Goal: Task Accomplishment & Management: Complete application form

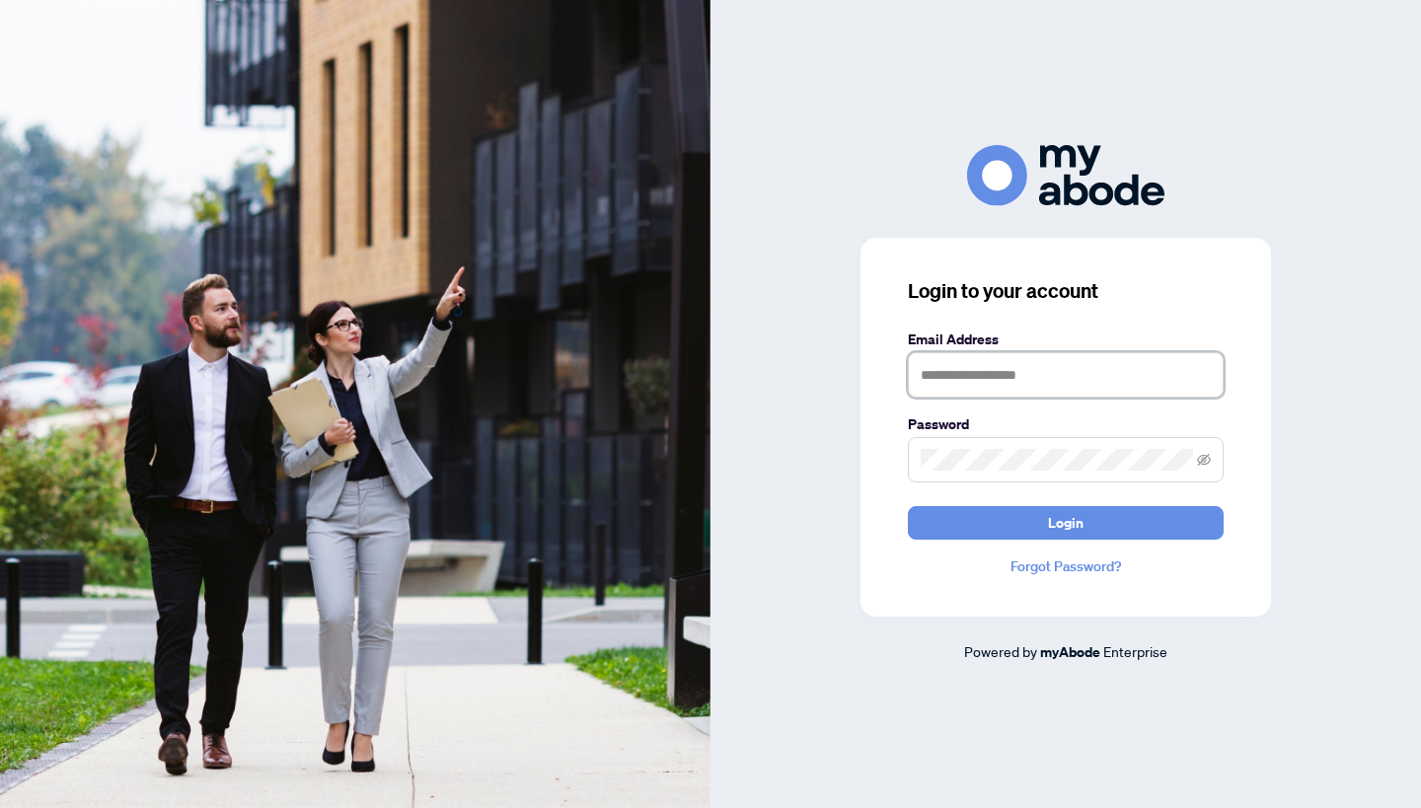
type input "**********"
click at [1066, 522] on button "Login" at bounding box center [1066, 523] width 316 height 34
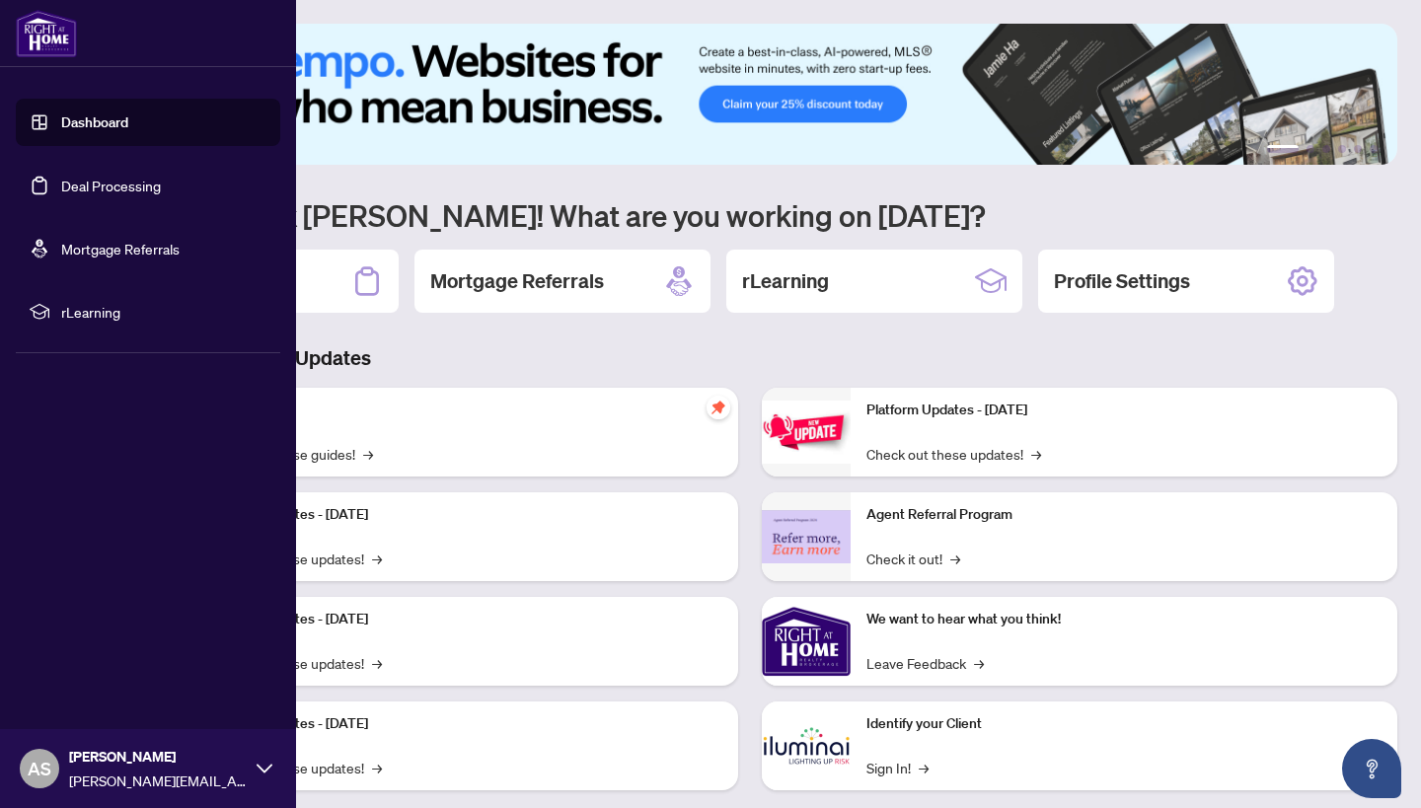
click at [61, 190] on link "Deal Processing" at bounding box center [111, 186] width 100 height 18
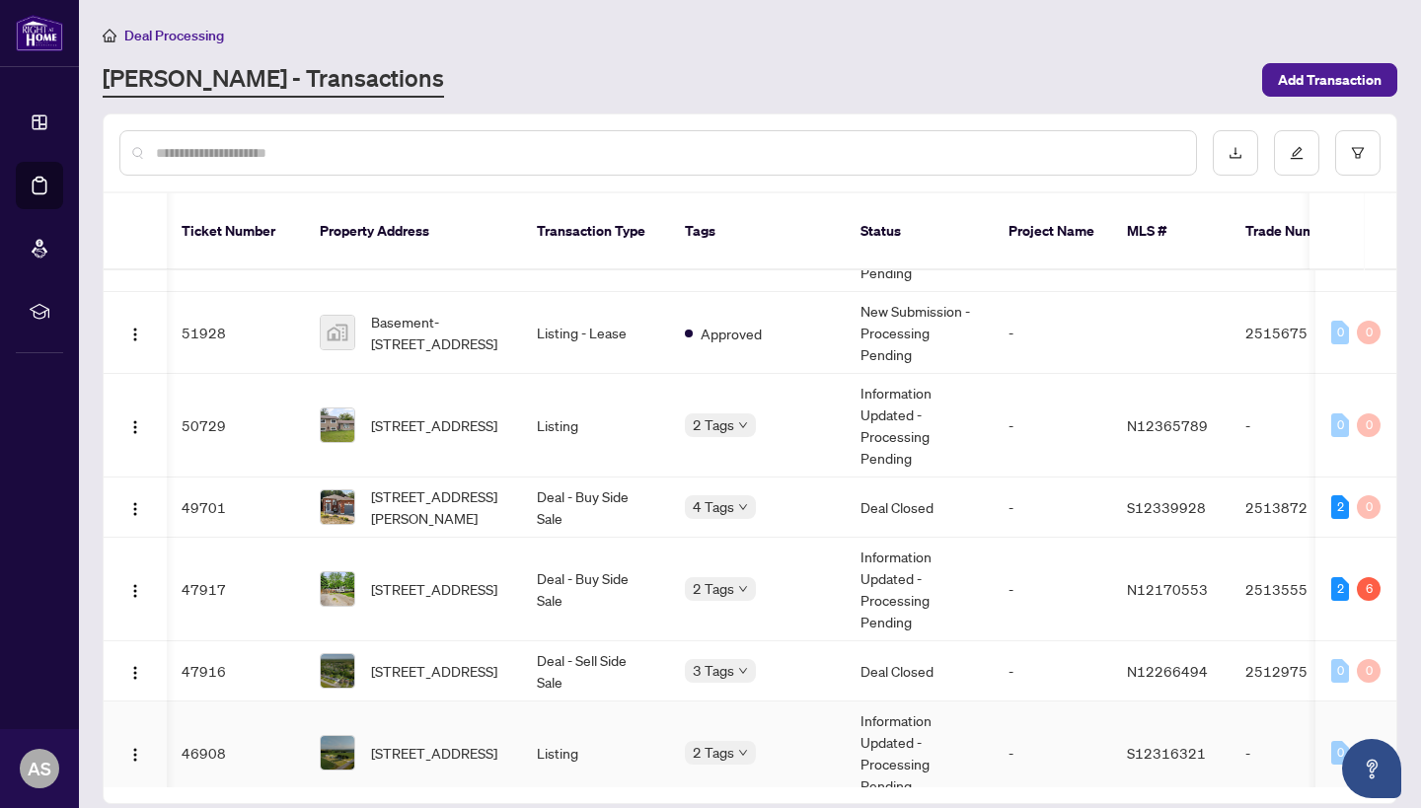
scroll to position [525, 1]
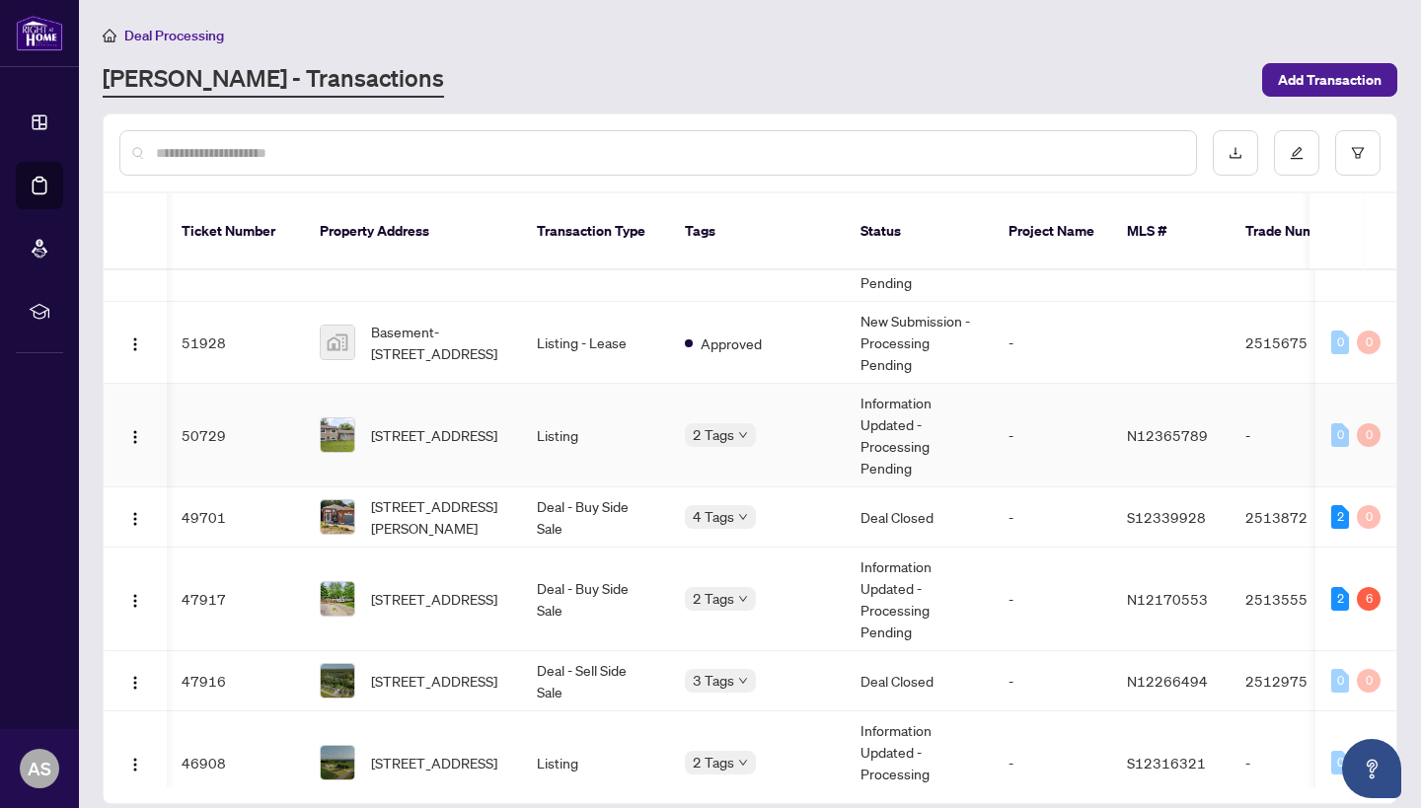
click at [475, 426] on span "124 Sydenham St, Essa, Ontario L0M 1B0, Canada" at bounding box center [434, 435] width 126 height 22
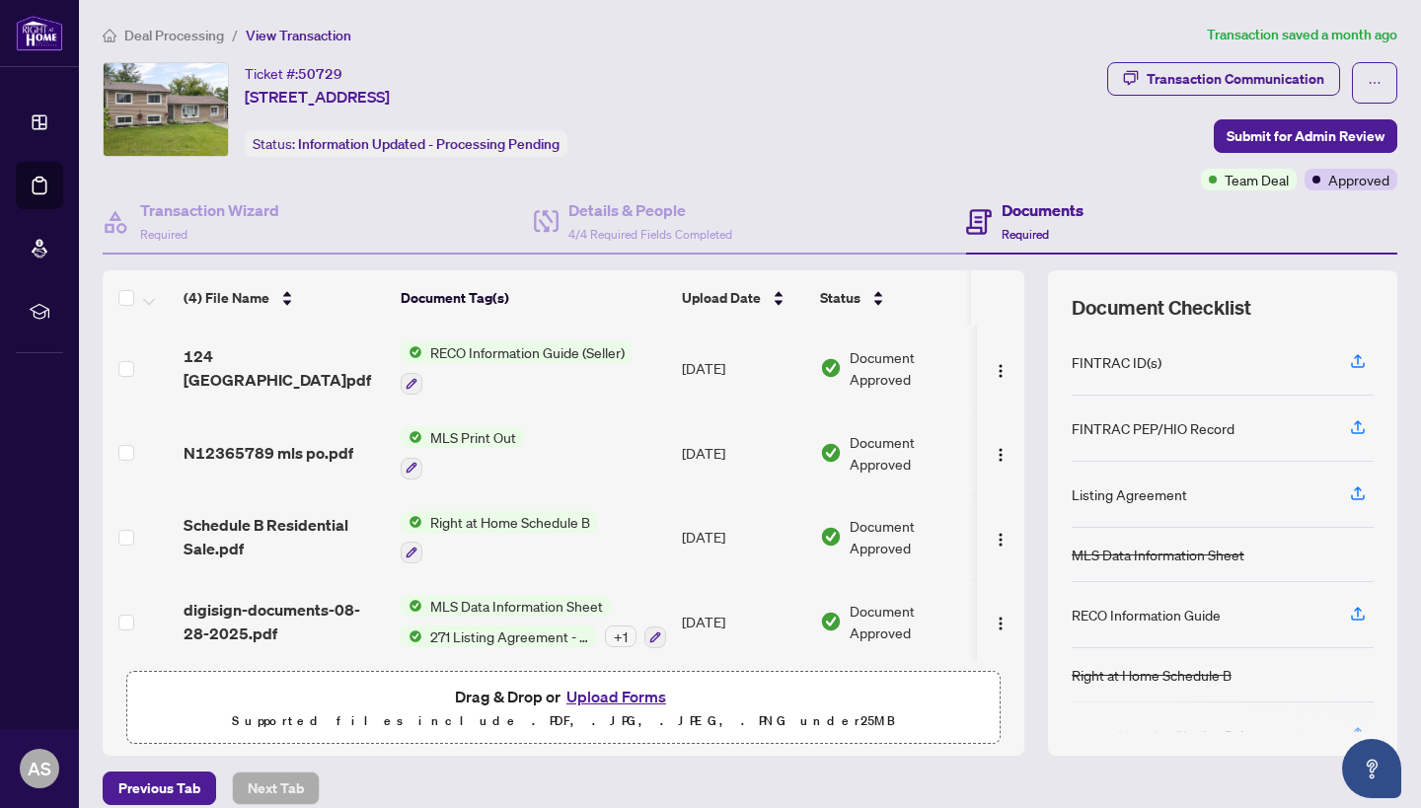
click at [607, 694] on button "Upload Forms" at bounding box center [617, 697] width 112 height 26
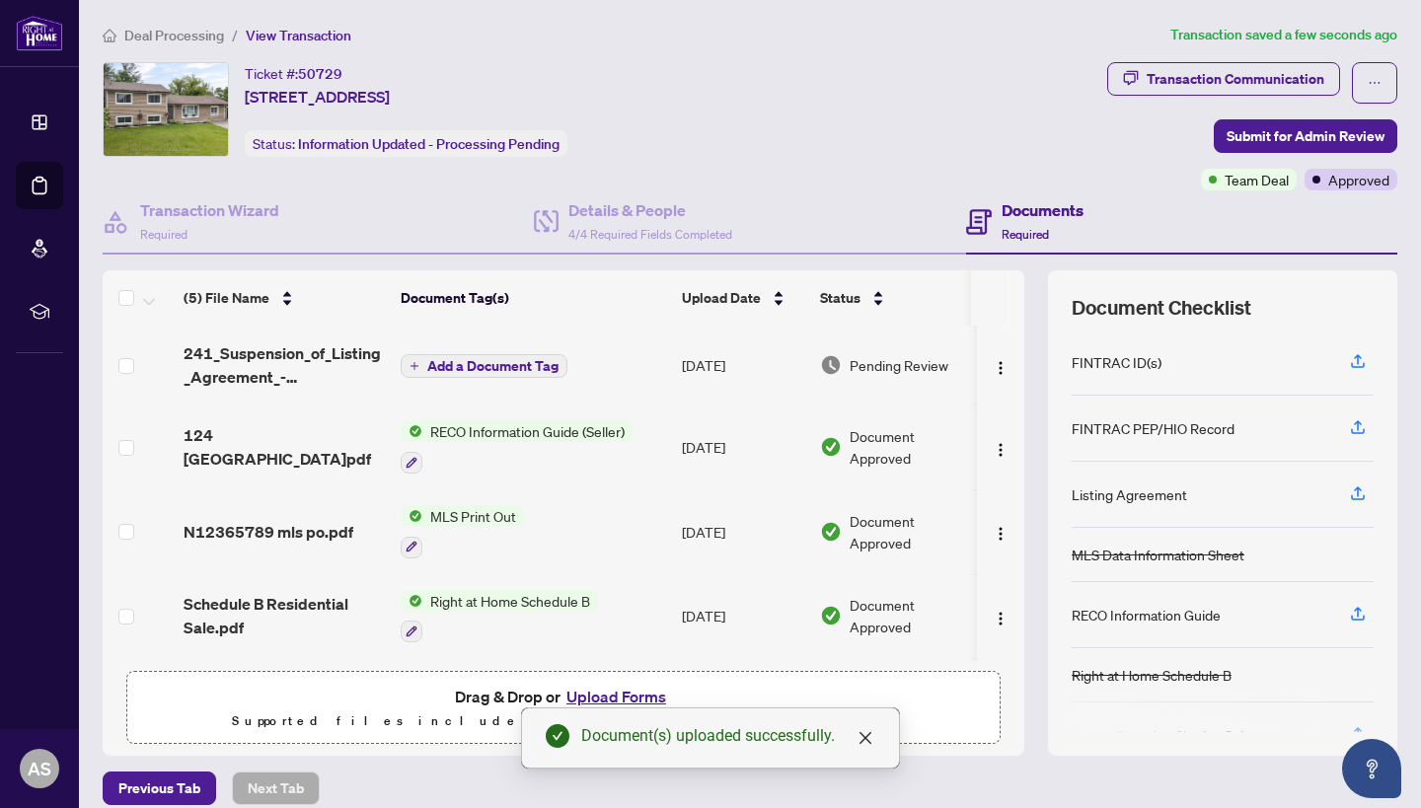
click at [460, 377] on button "Add a Document Tag" at bounding box center [484, 366] width 167 height 24
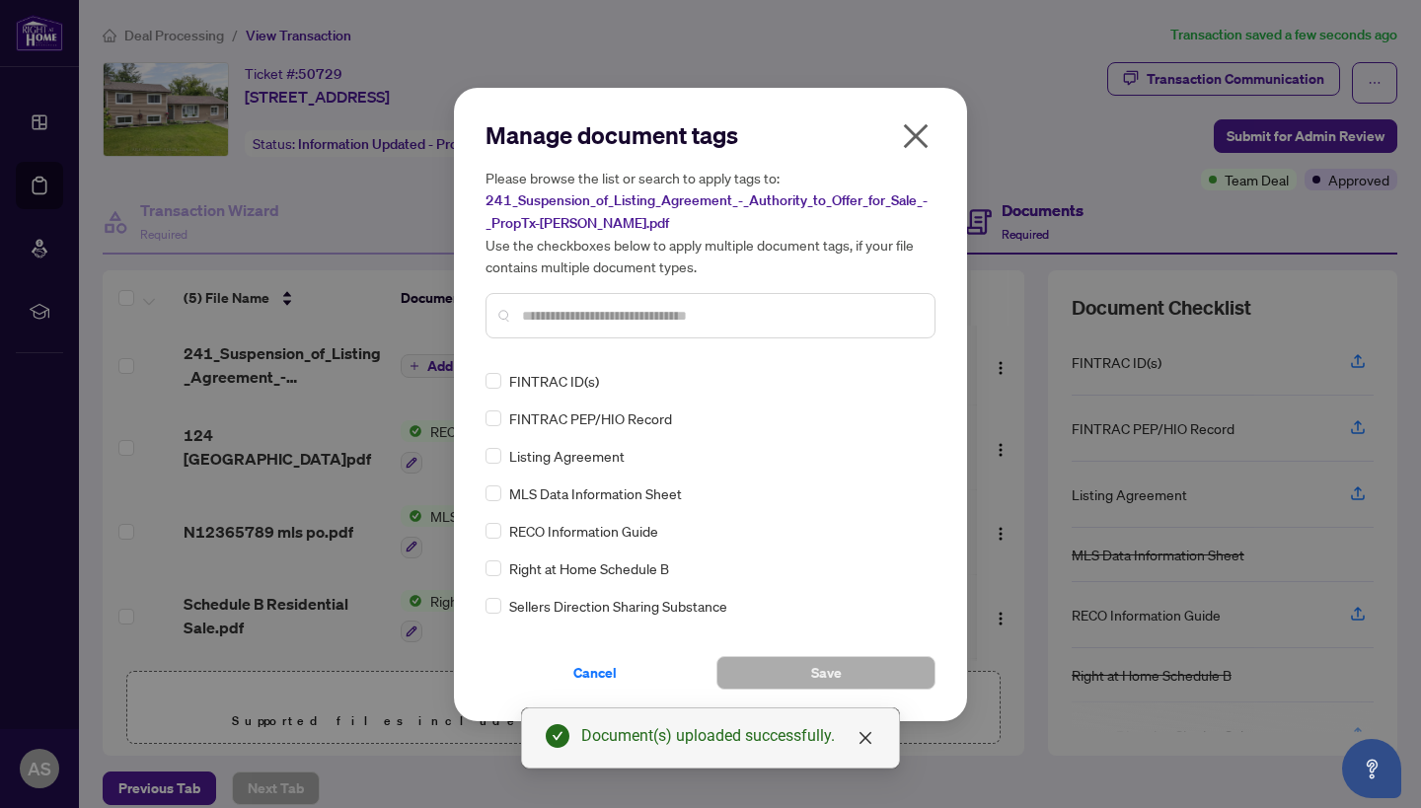
click at [665, 305] on input "text" at bounding box center [720, 316] width 397 height 22
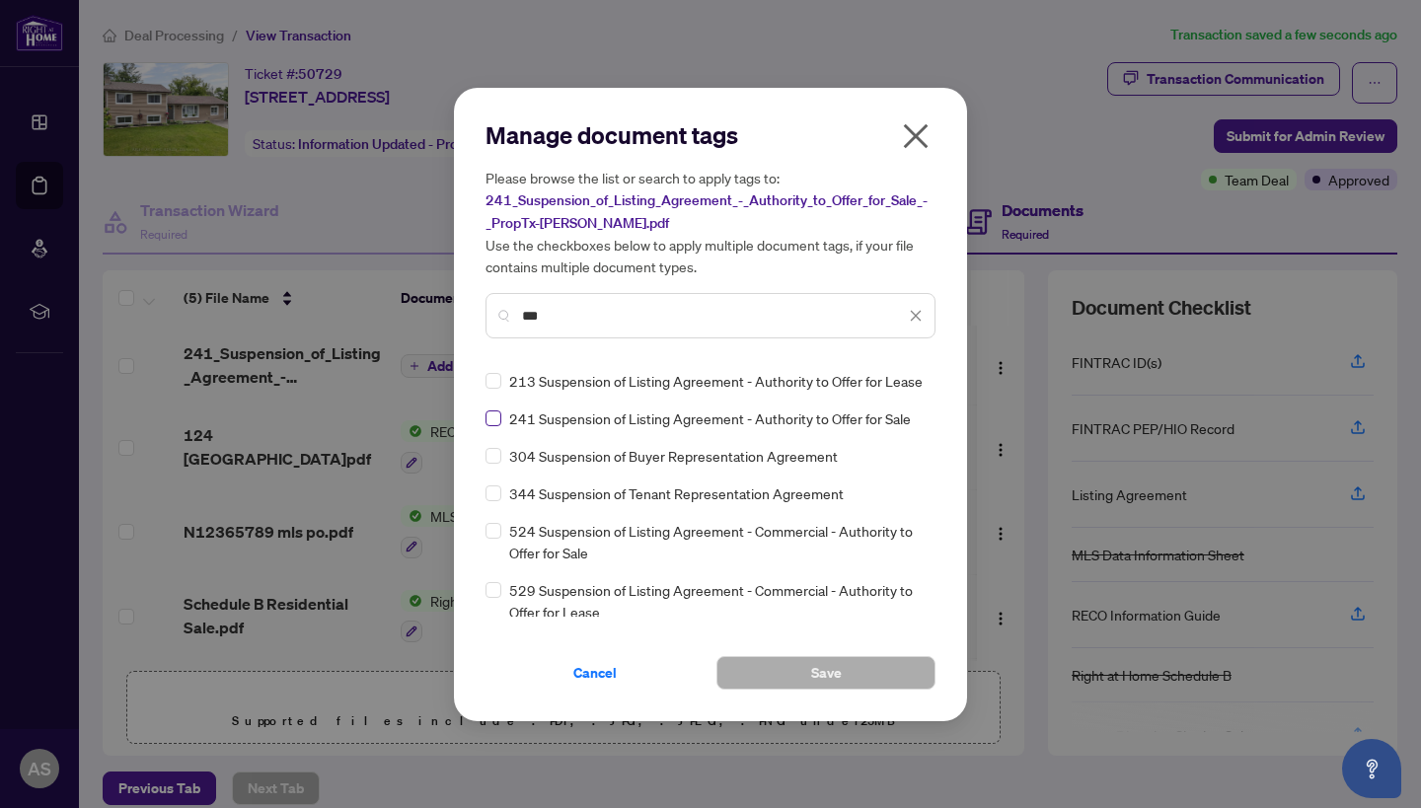
type input "***"
click at [495, 426] on span at bounding box center [494, 419] width 16 height 16
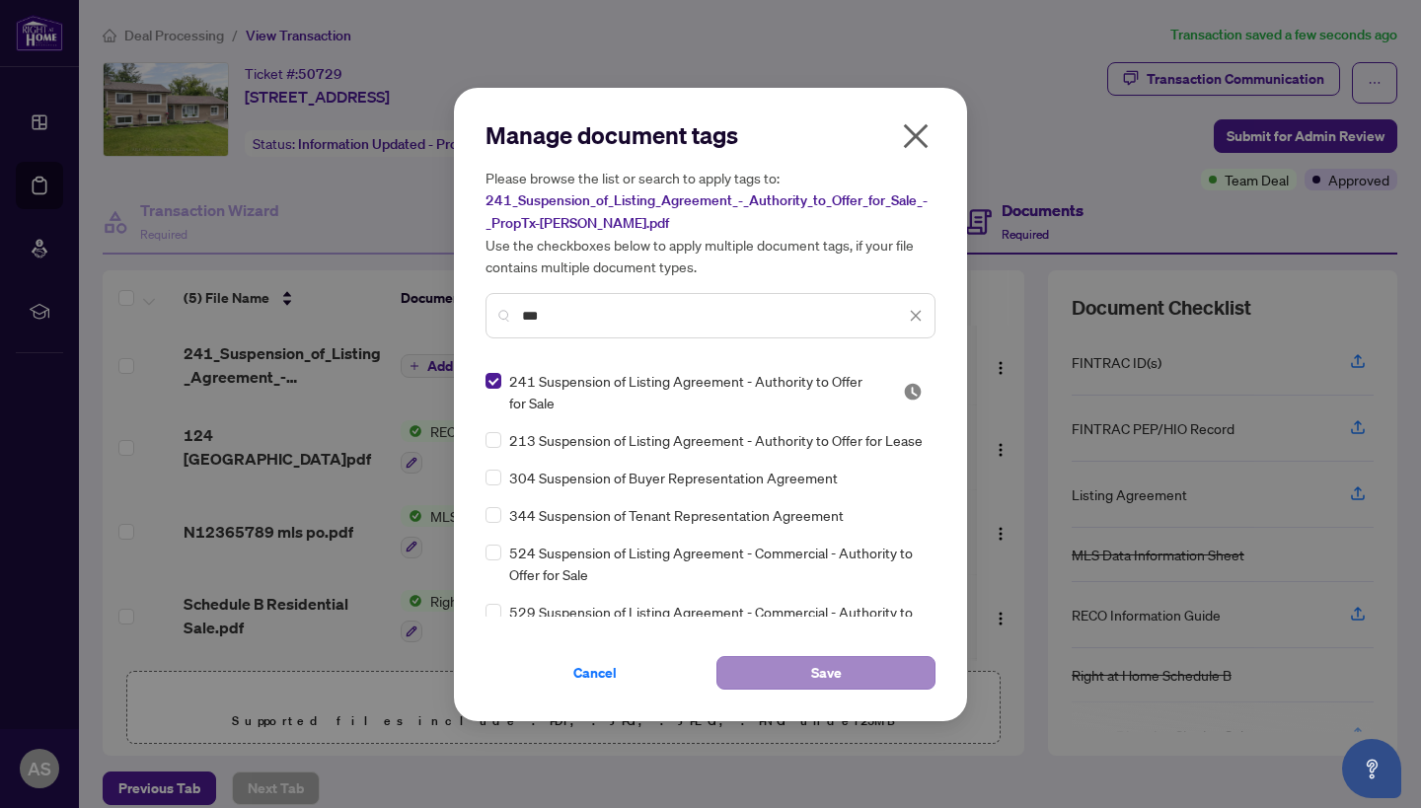
click at [780, 672] on button "Save" at bounding box center [826, 673] width 219 height 34
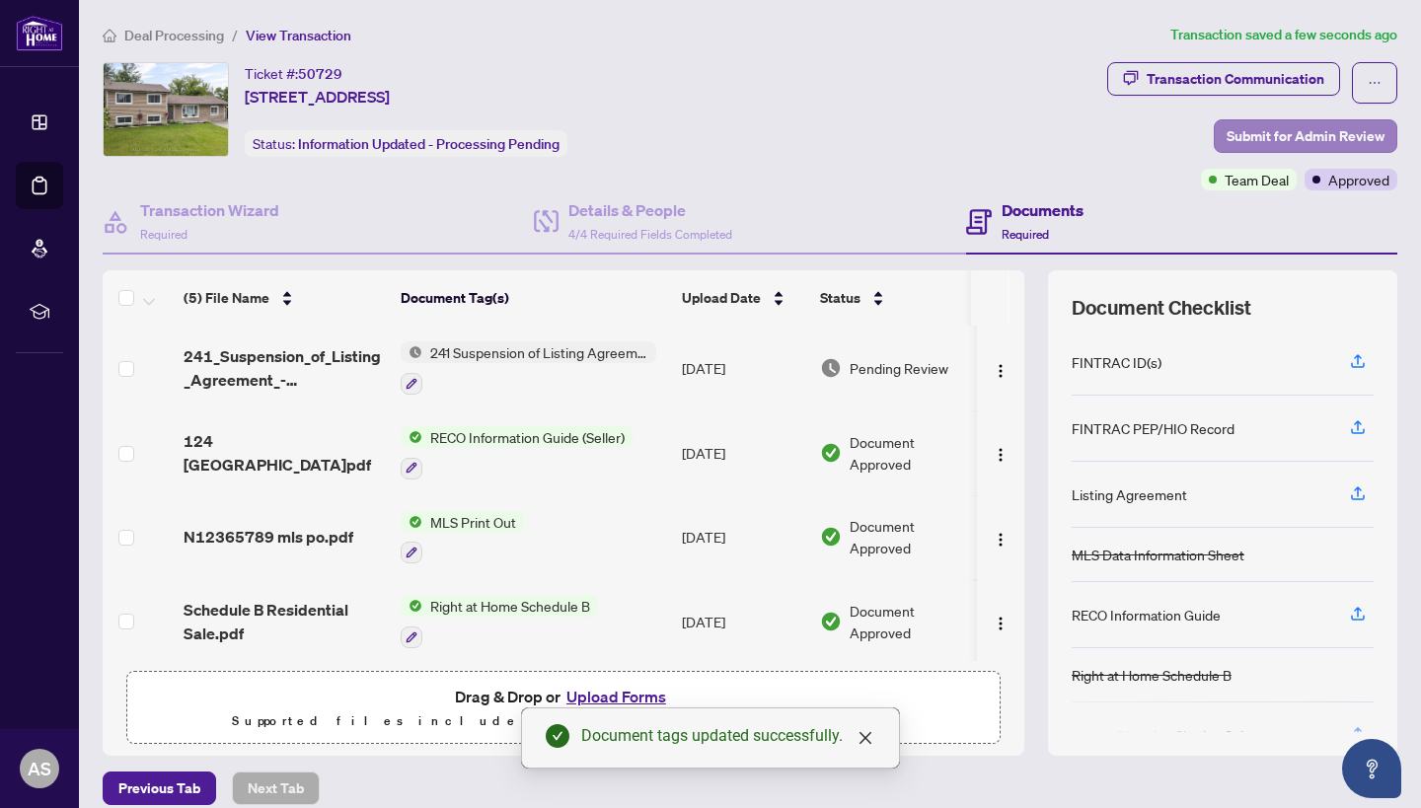
click at [1333, 134] on span "Submit for Admin Review" at bounding box center [1306, 136] width 158 height 32
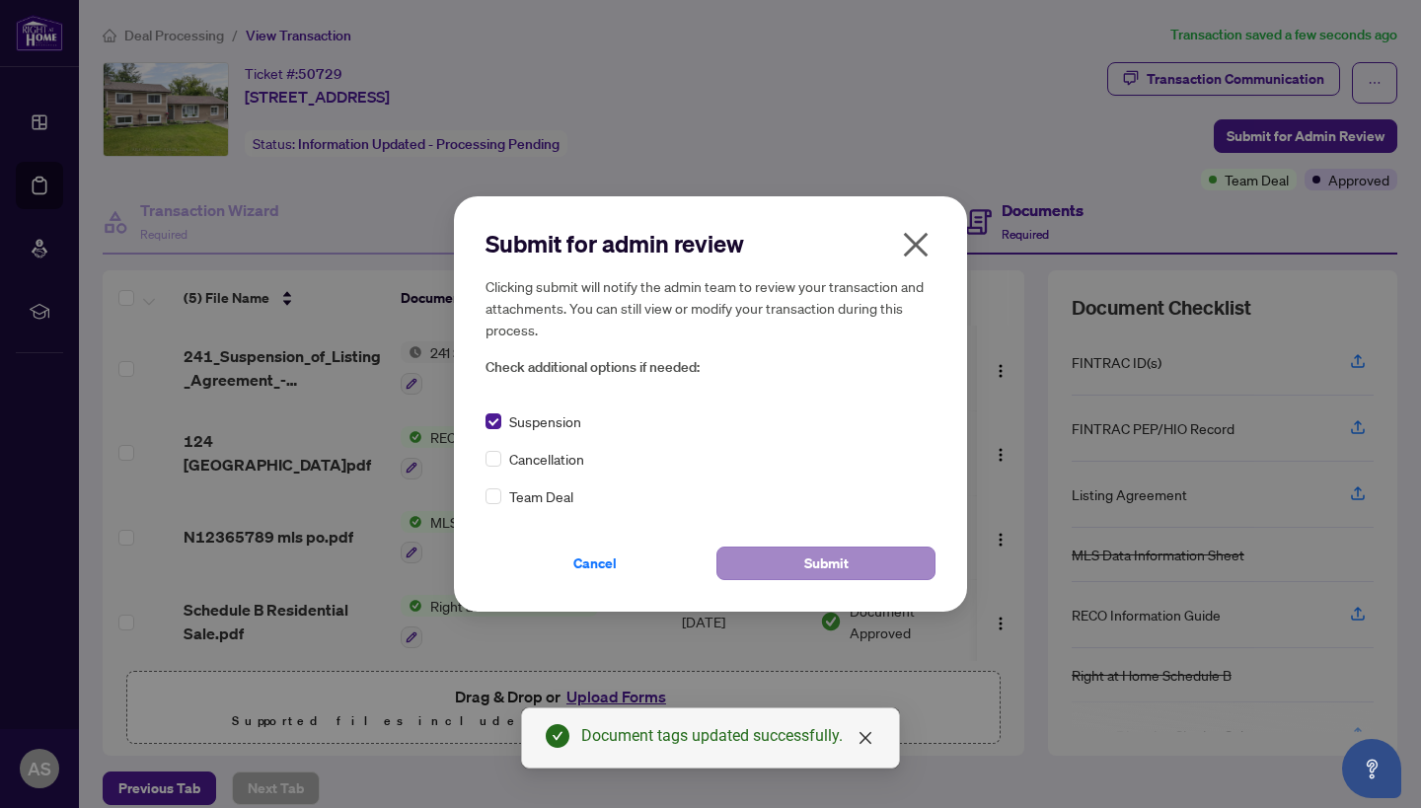
click at [850, 558] on button "Submit" at bounding box center [826, 564] width 219 height 34
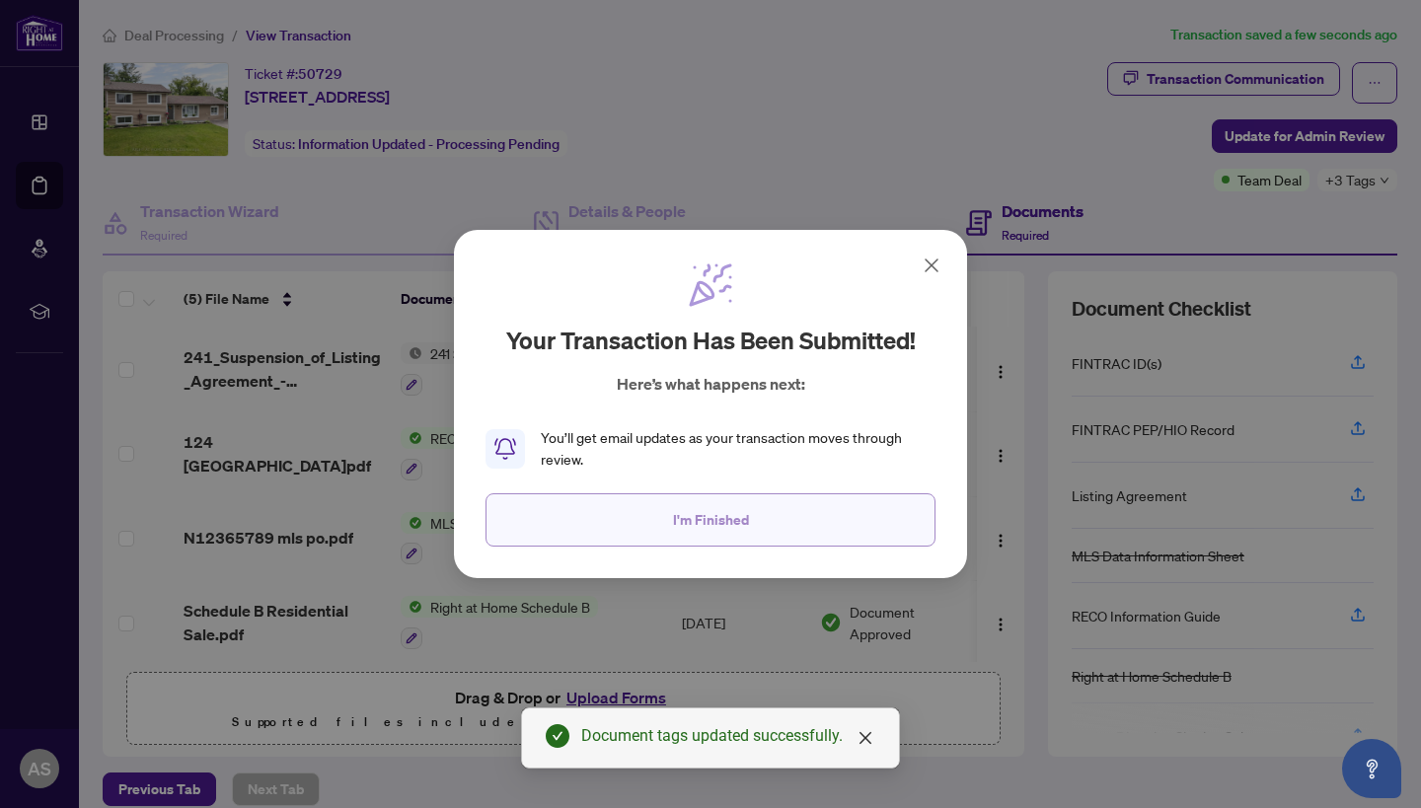
click at [847, 530] on button "I'm Finished" at bounding box center [711, 520] width 450 height 53
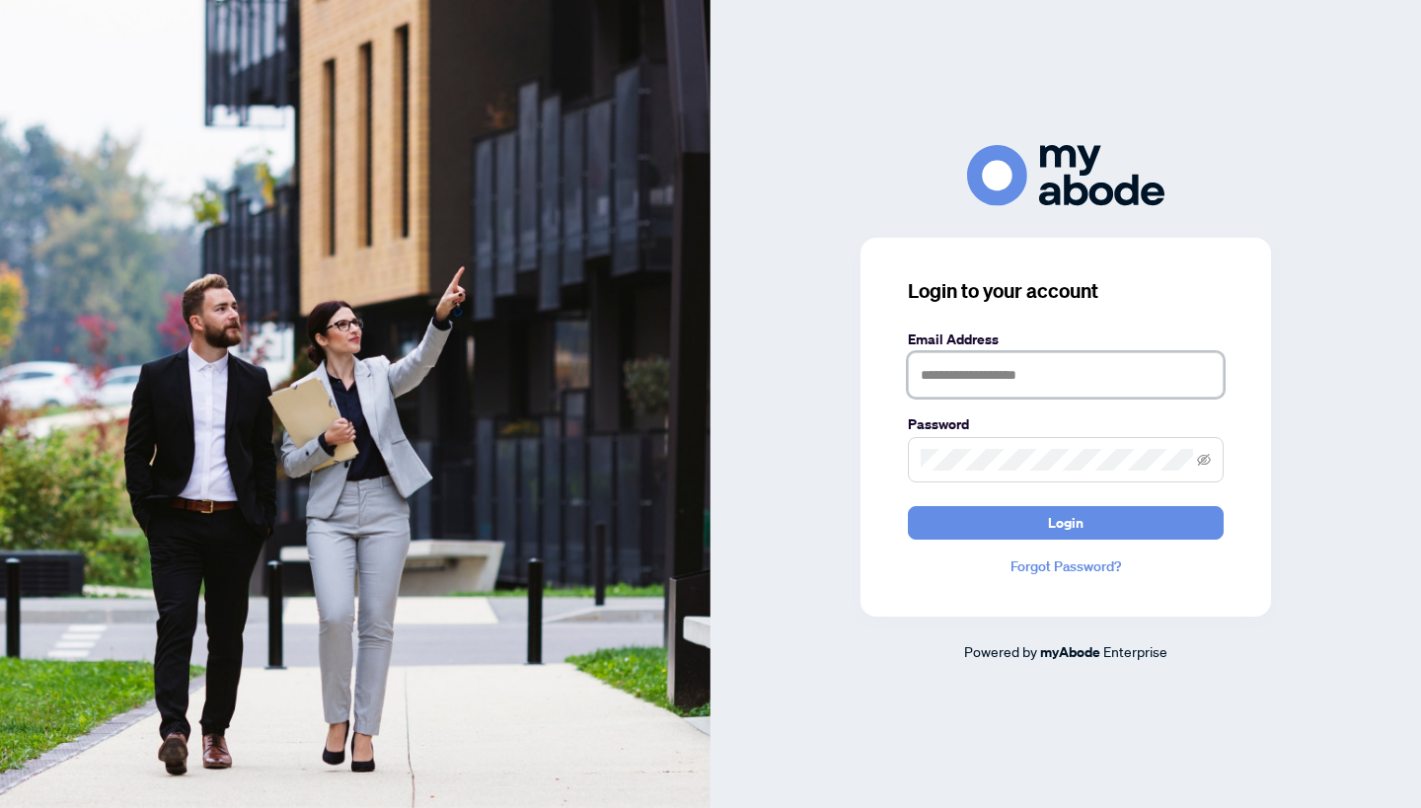
type input "**********"
click at [1066, 522] on button "Login" at bounding box center [1066, 523] width 316 height 34
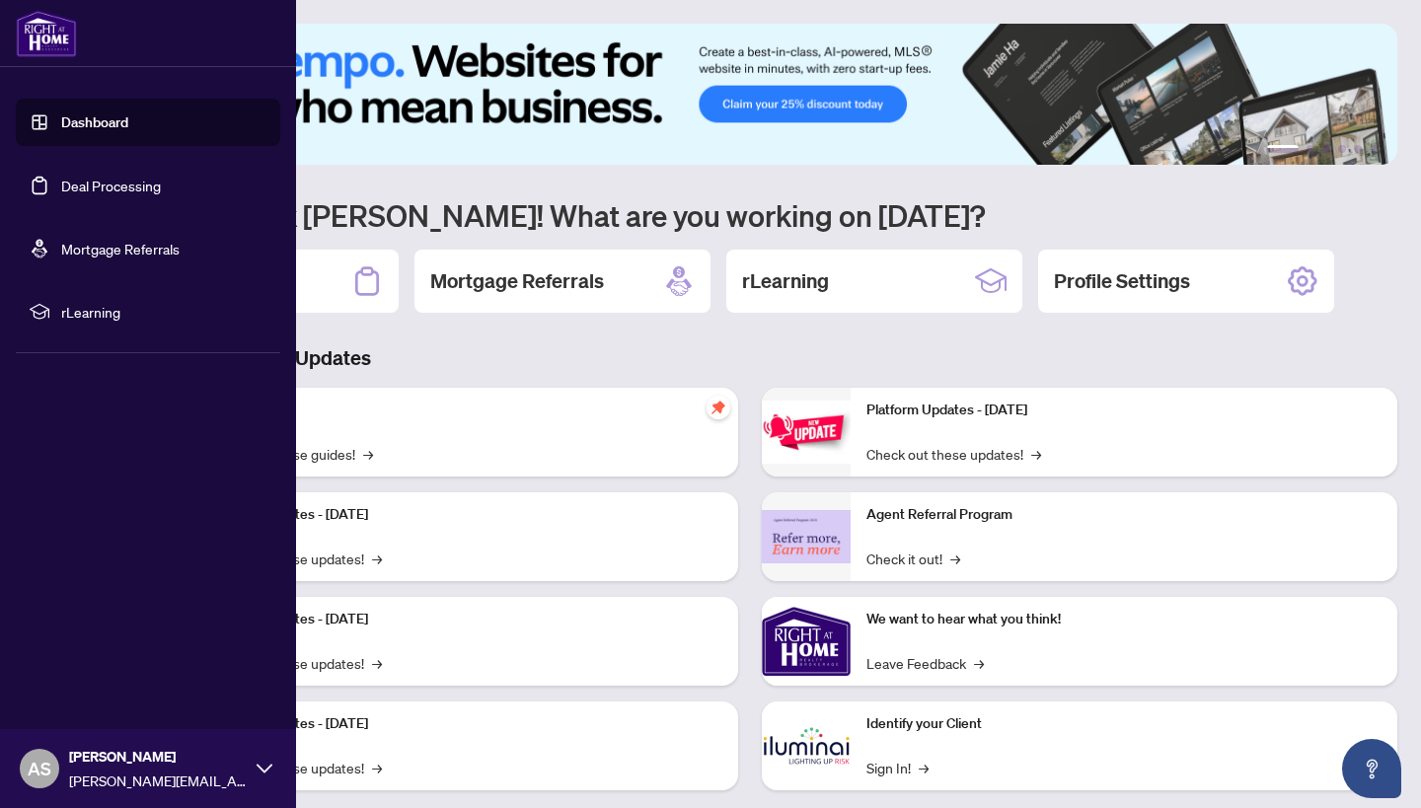
click at [66, 191] on link "Deal Processing" at bounding box center [111, 186] width 100 height 18
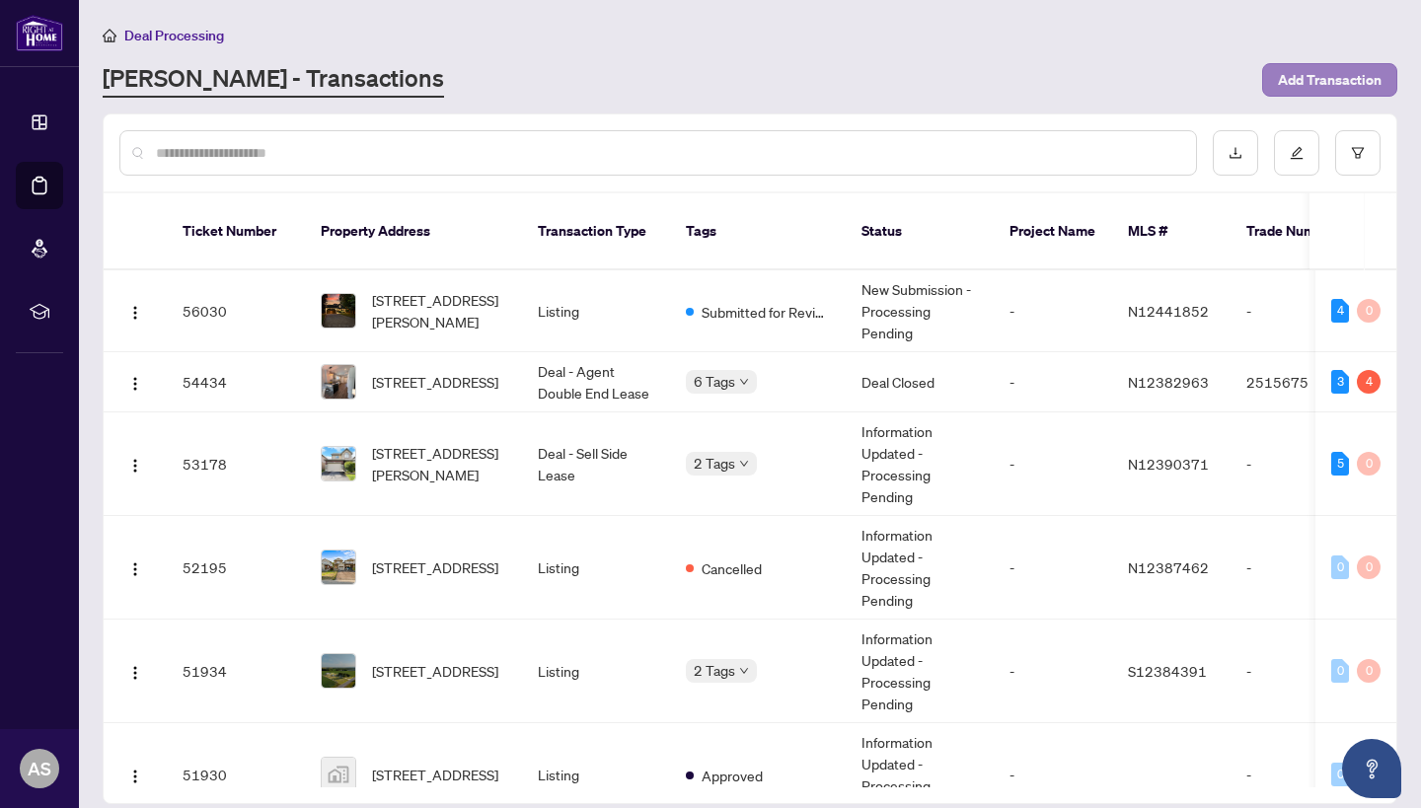
click at [1312, 79] on span "Add Transaction" at bounding box center [1330, 80] width 104 height 32
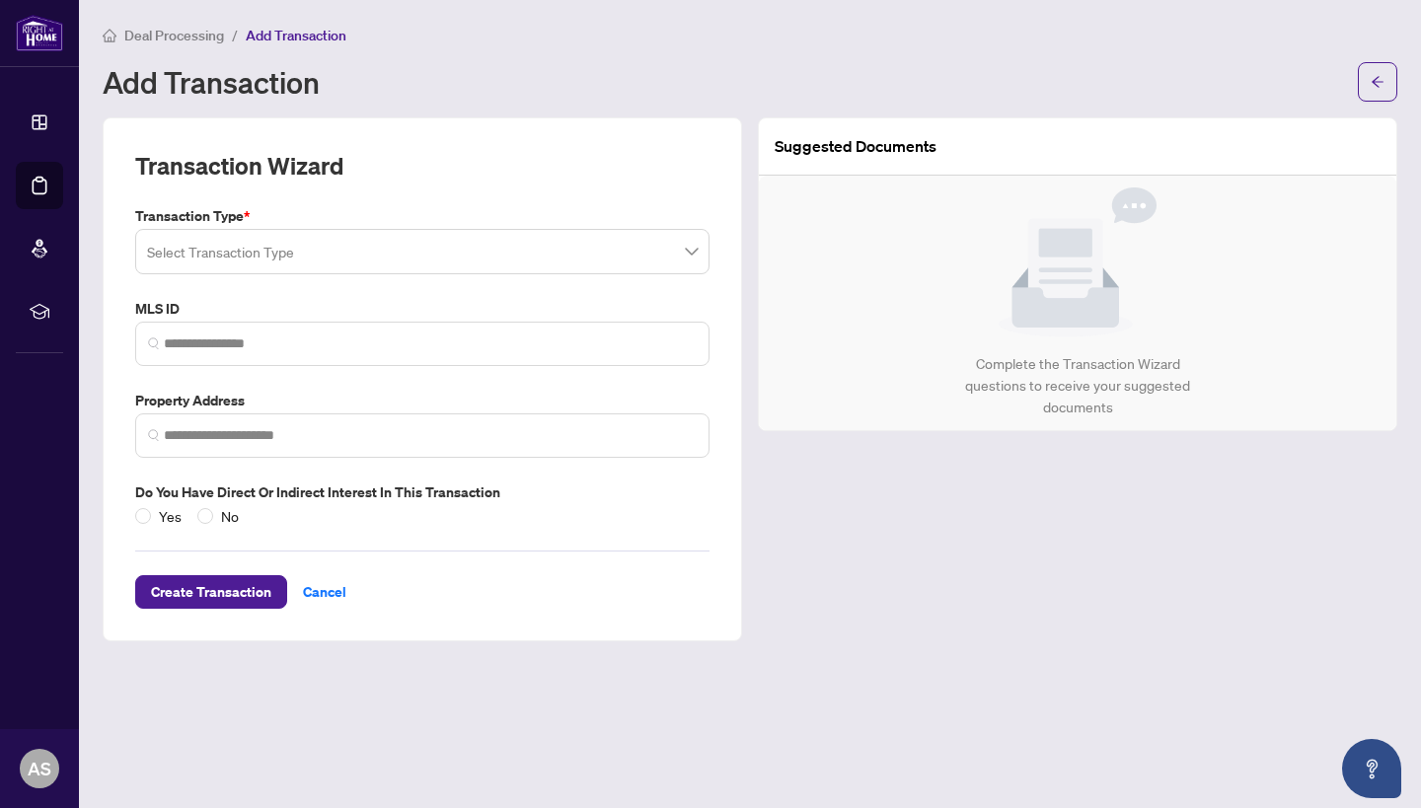
type input "*"
click at [314, 244] on input "search" at bounding box center [413, 254] width 533 height 43
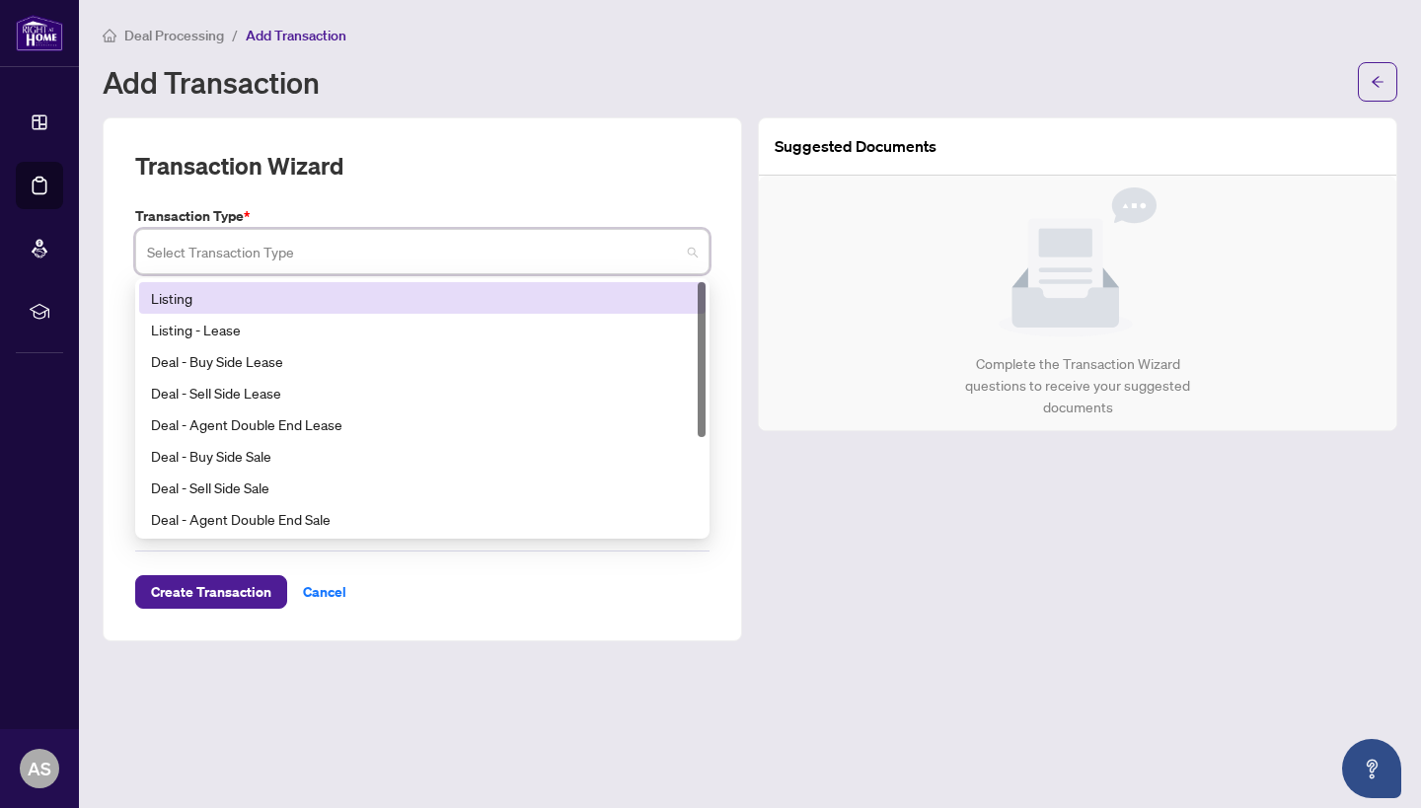
click at [343, 303] on div "Listing" at bounding box center [422, 298] width 543 height 22
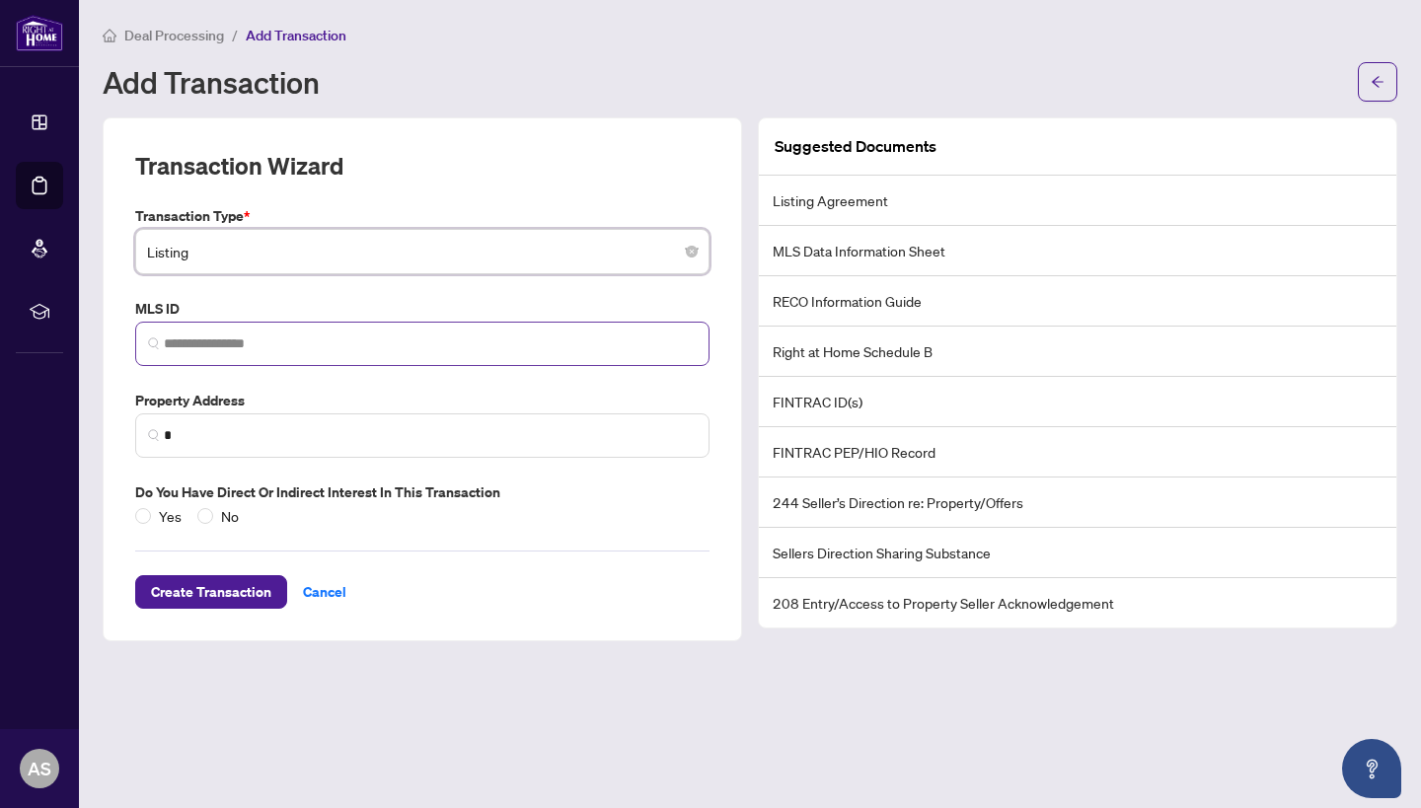
click at [310, 351] on span at bounding box center [422, 344] width 574 height 44
paste input "*********"
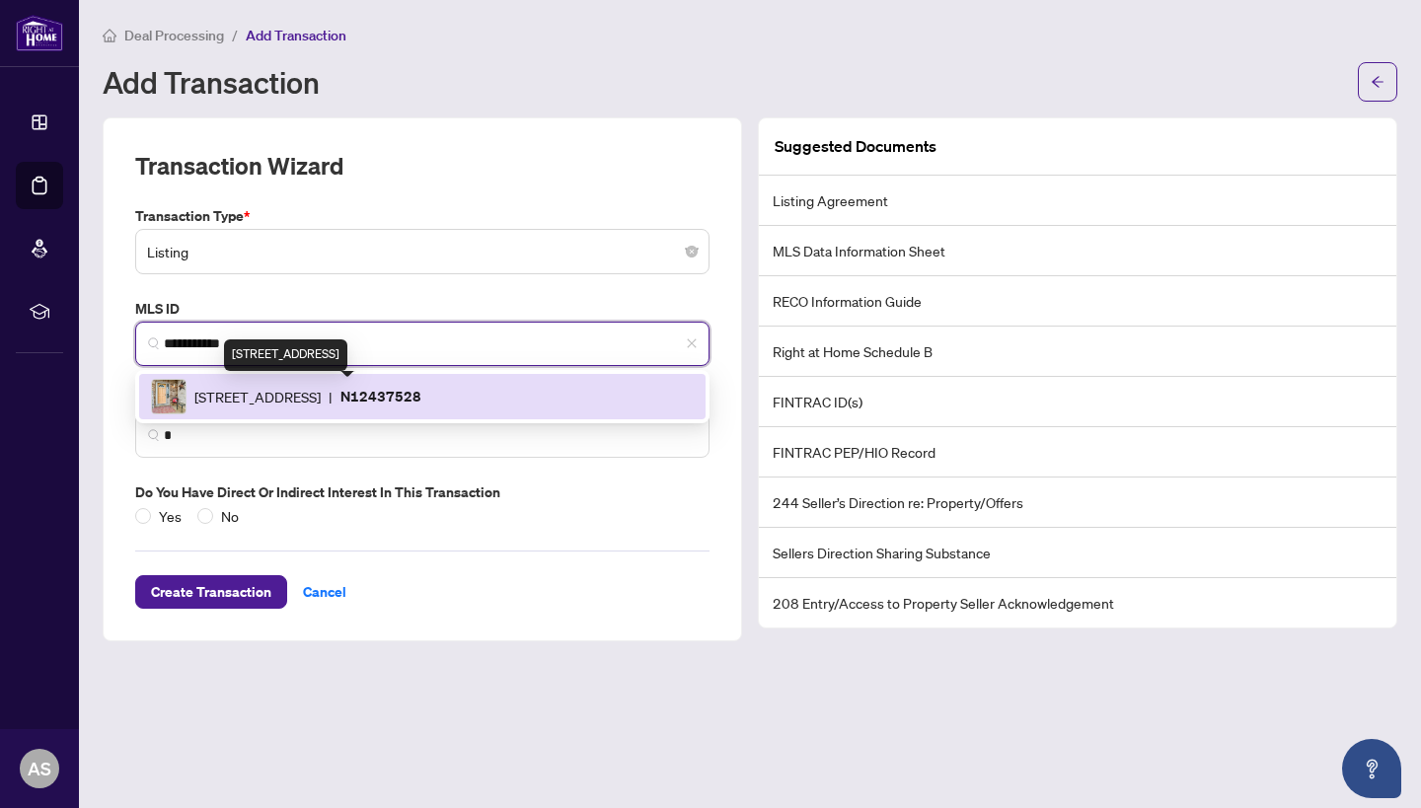
click at [302, 395] on span "[STREET_ADDRESS]" at bounding box center [257, 397] width 126 height 22
type input "*********"
type input "**********"
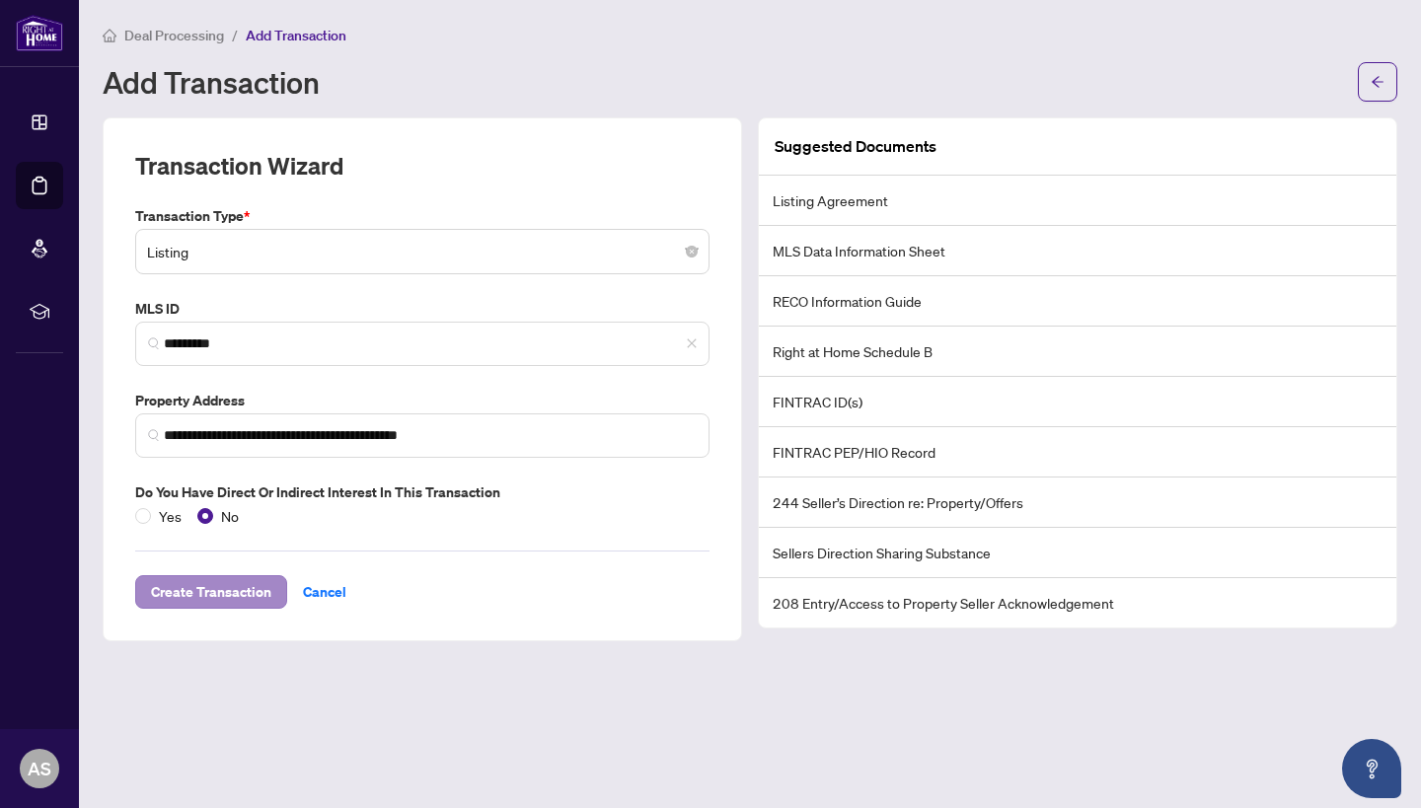
click at [204, 602] on span "Create Transaction" at bounding box center [211, 592] width 120 height 32
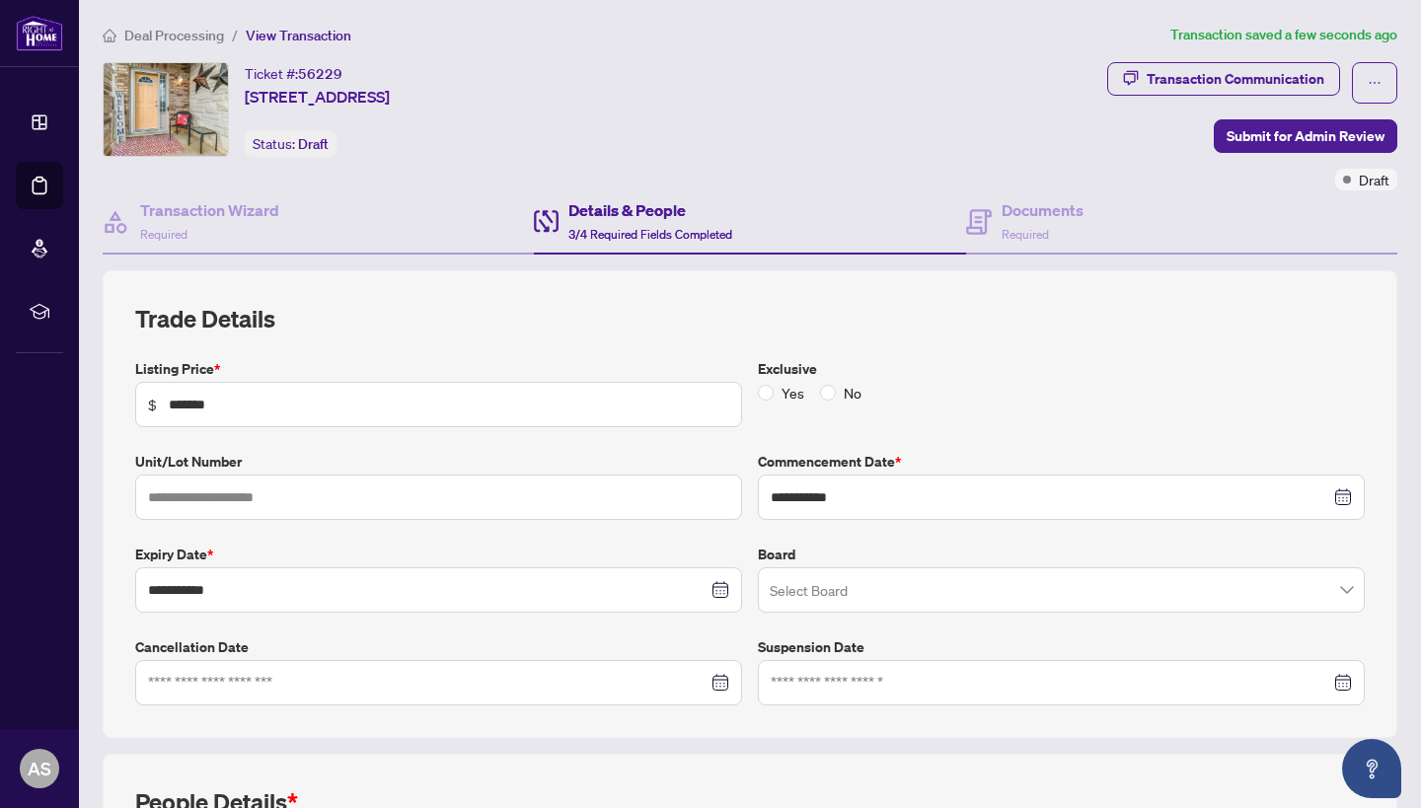
scroll to position [26, 0]
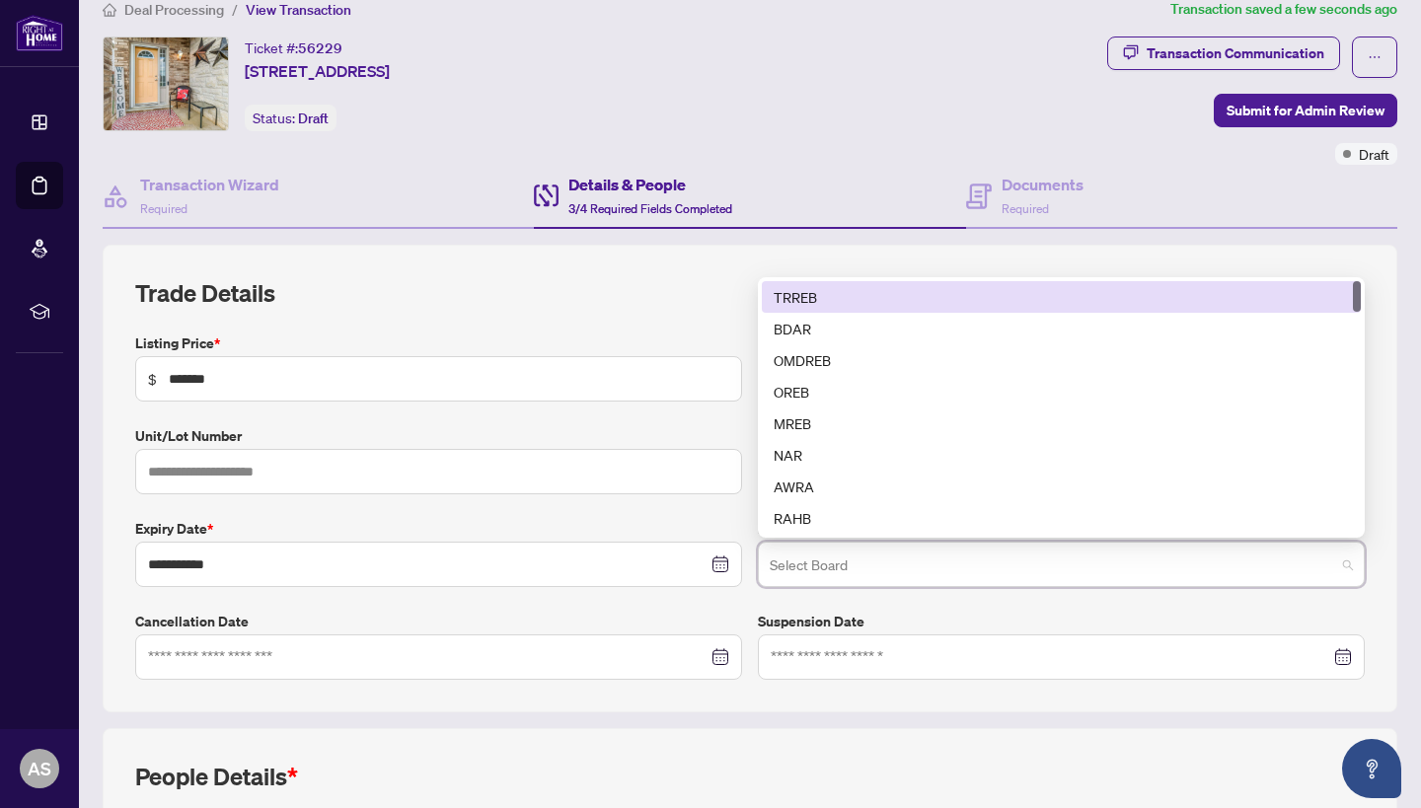
click at [840, 563] on input "search" at bounding box center [1053, 567] width 566 height 43
click at [890, 297] on div "TRREB" at bounding box center [1061, 297] width 575 height 22
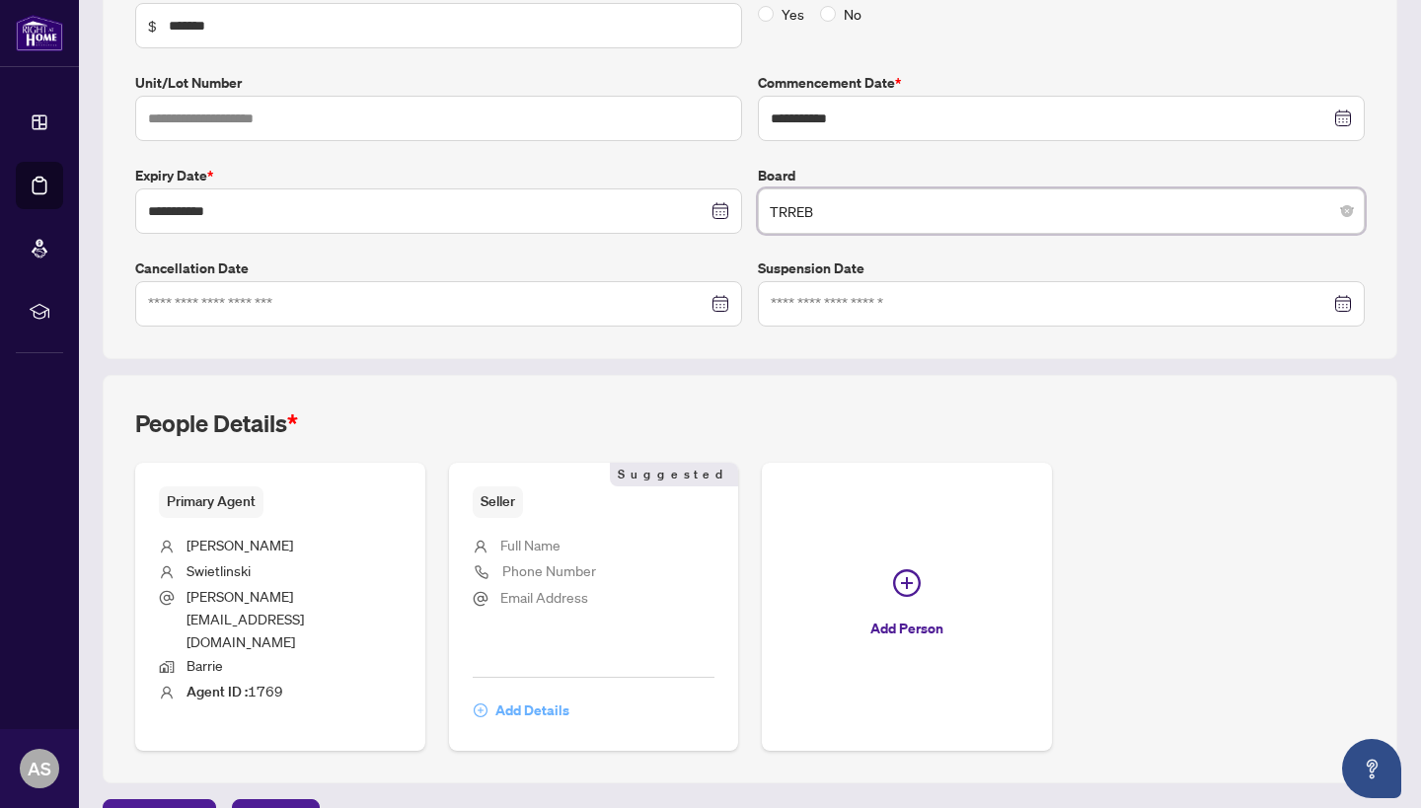
scroll to position [378, 0]
click at [539, 696] on span "Add Details" at bounding box center [533, 712] width 74 height 32
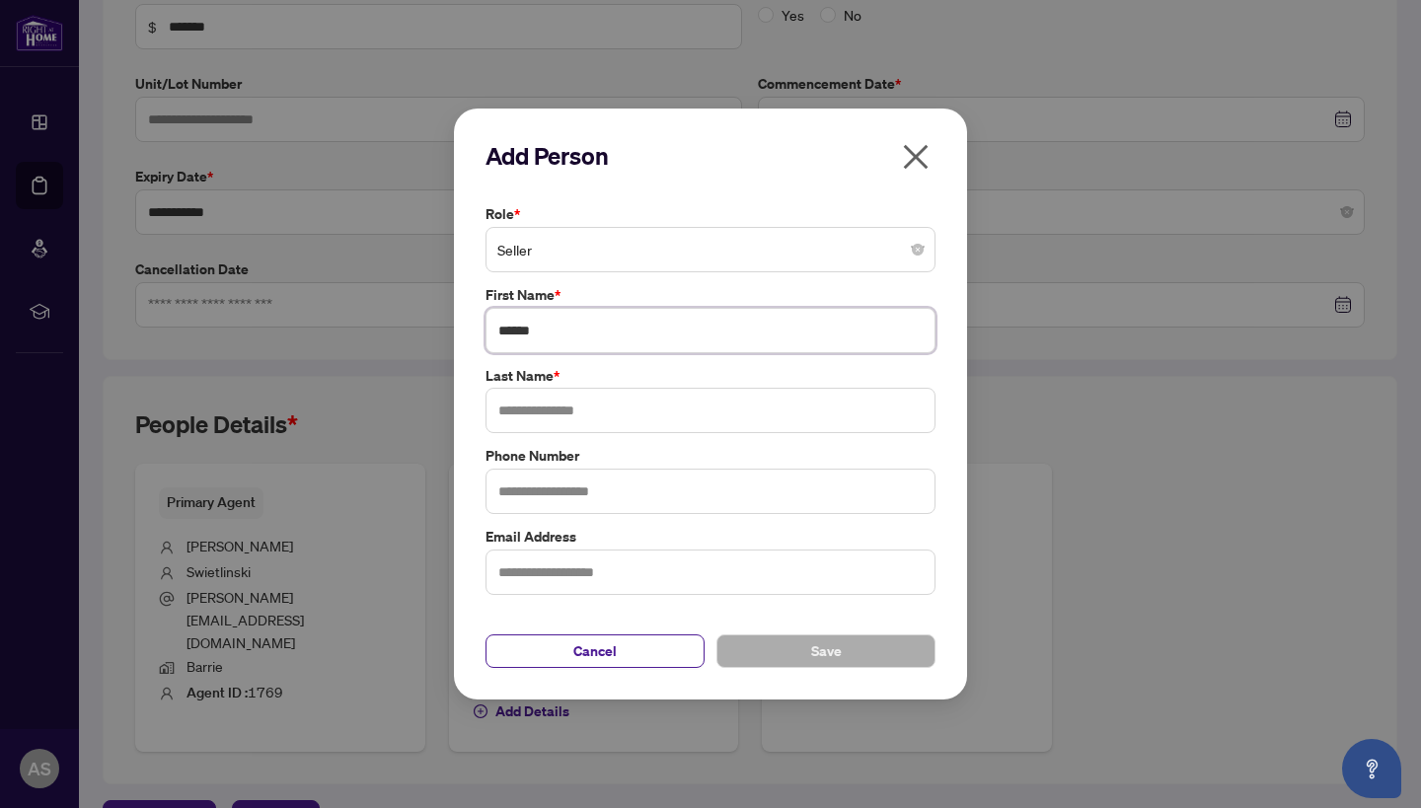
type input "******"
type input "*******"
click at [857, 660] on button "Save" at bounding box center [826, 652] width 219 height 34
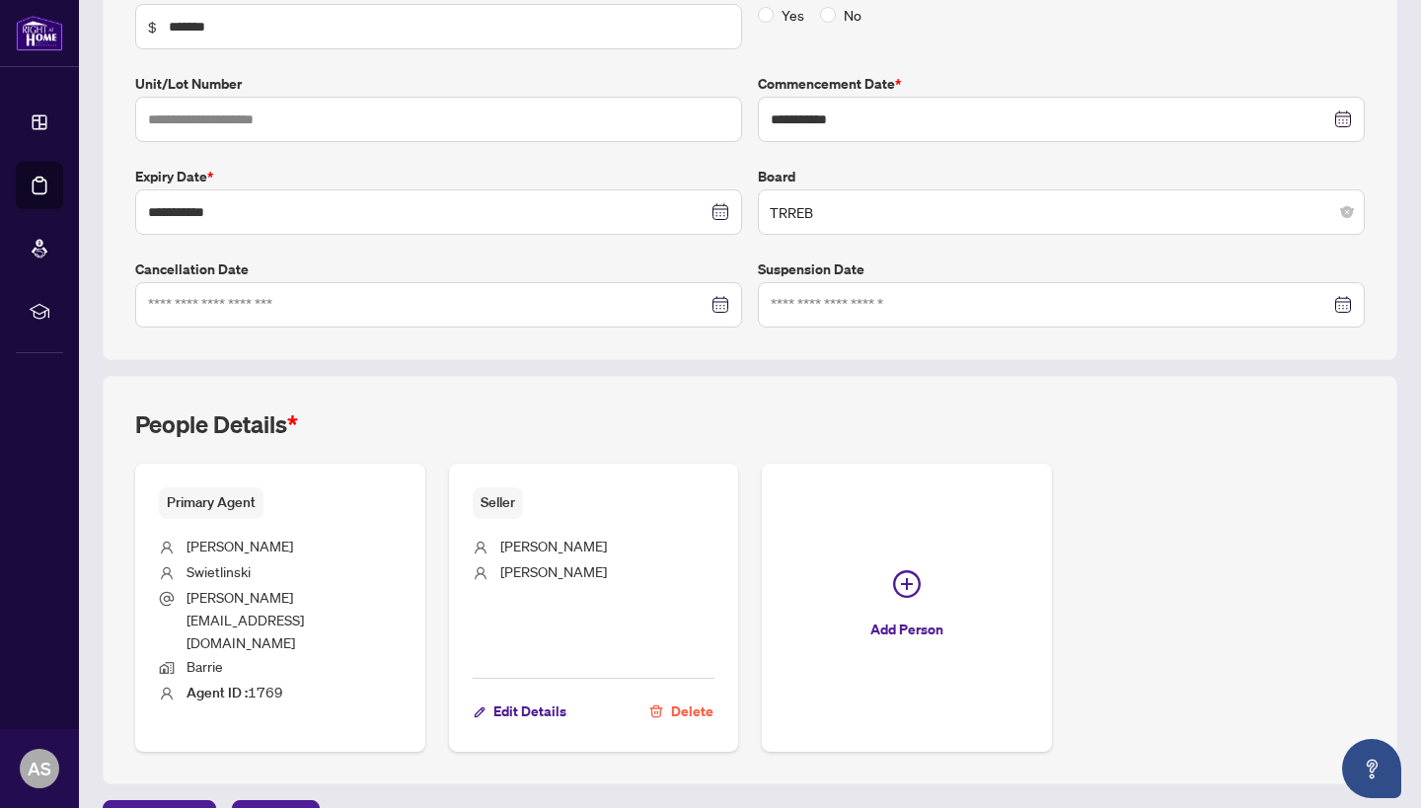
scroll to position [0, 0]
click at [285, 802] on span "Next Tab" at bounding box center [276, 818] width 56 height 32
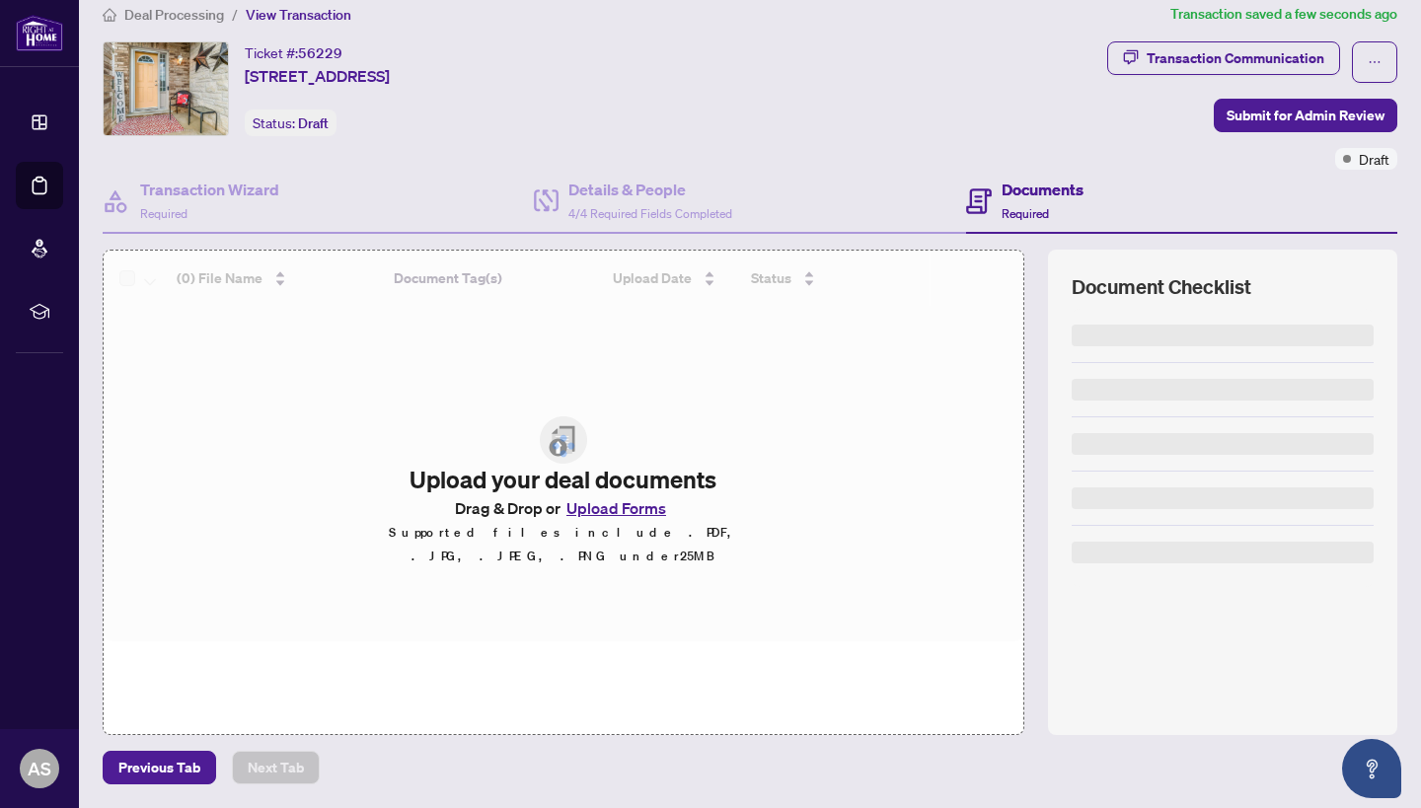
scroll to position [20, 0]
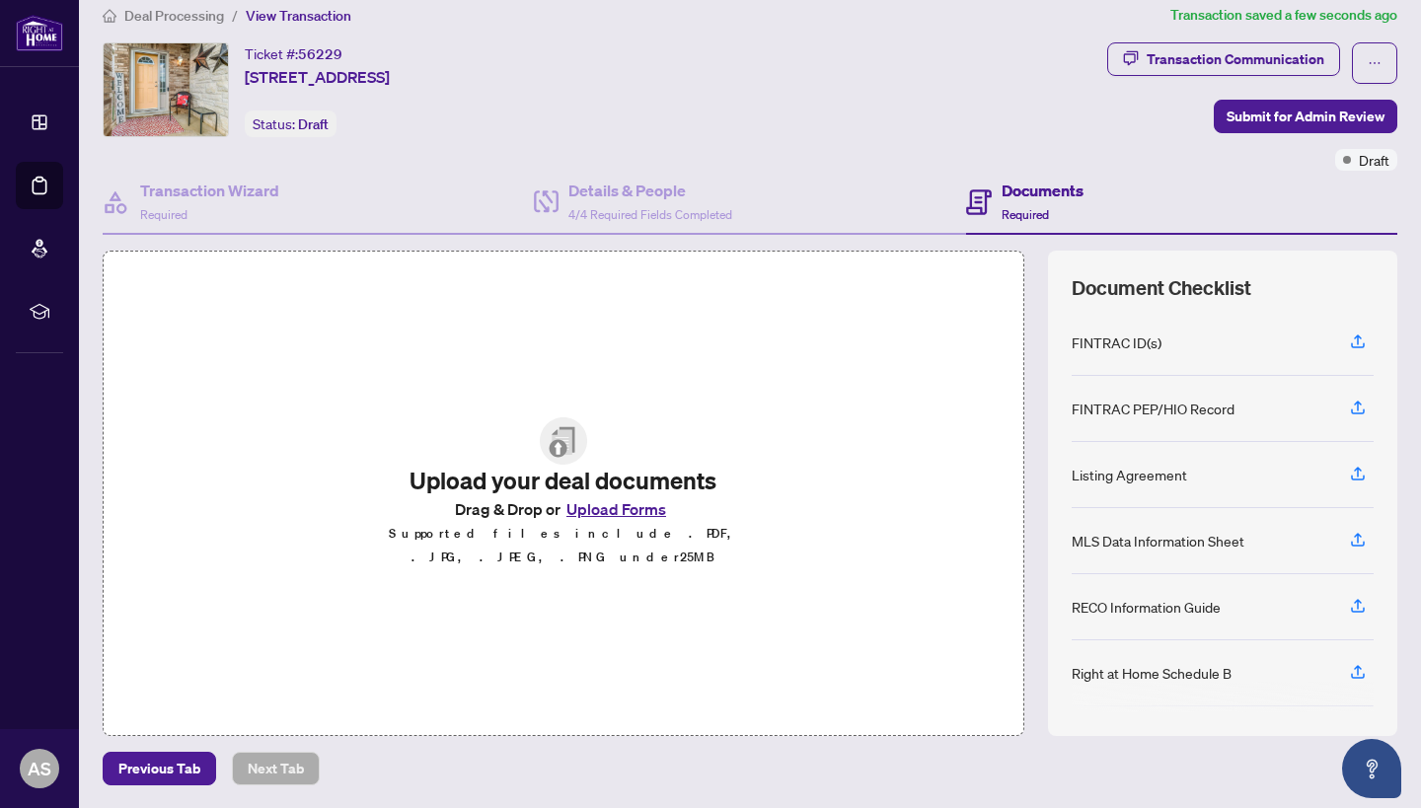
click at [609, 518] on button "Upload Forms" at bounding box center [617, 510] width 112 height 26
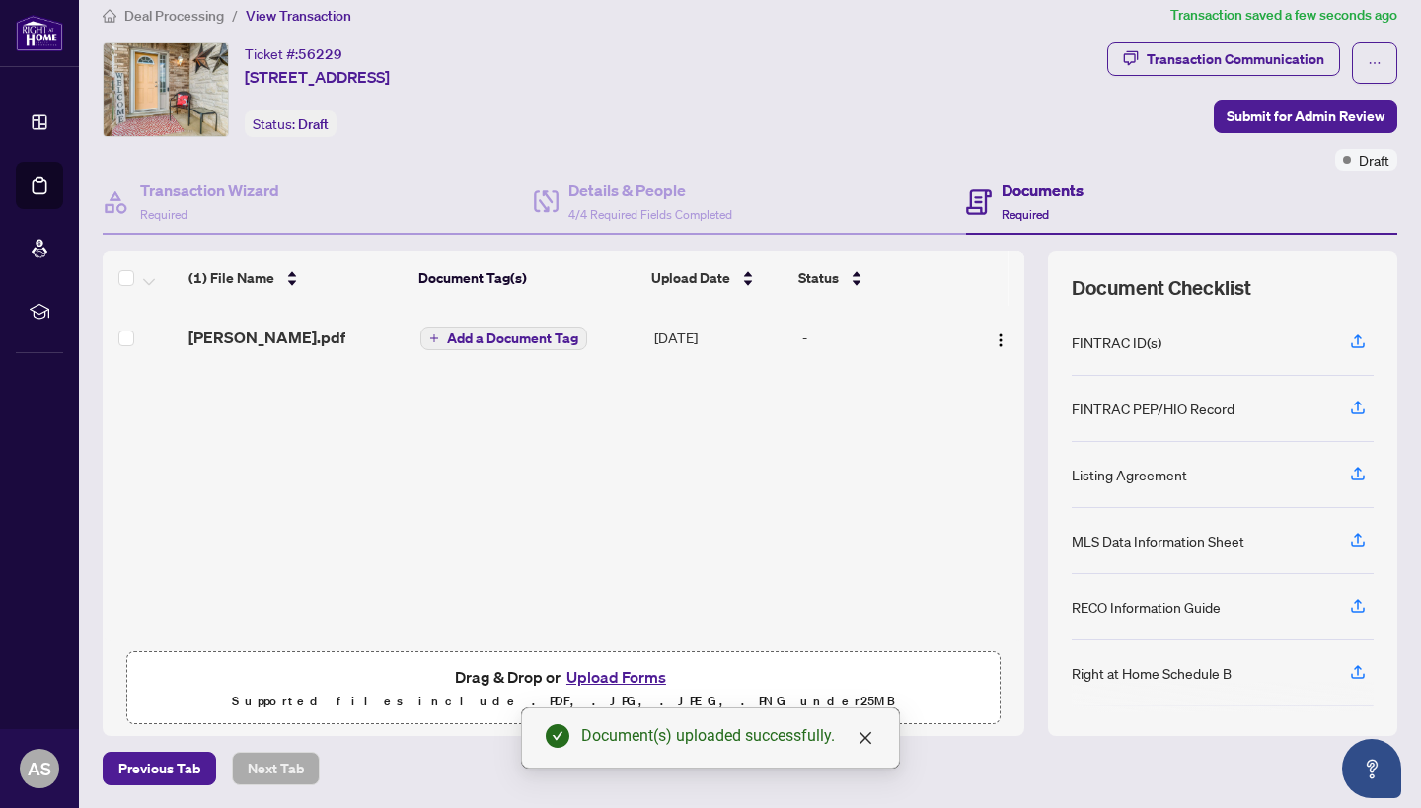
click at [198, 329] on span "[PERSON_NAME].pdf" at bounding box center [267, 338] width 157 height 24
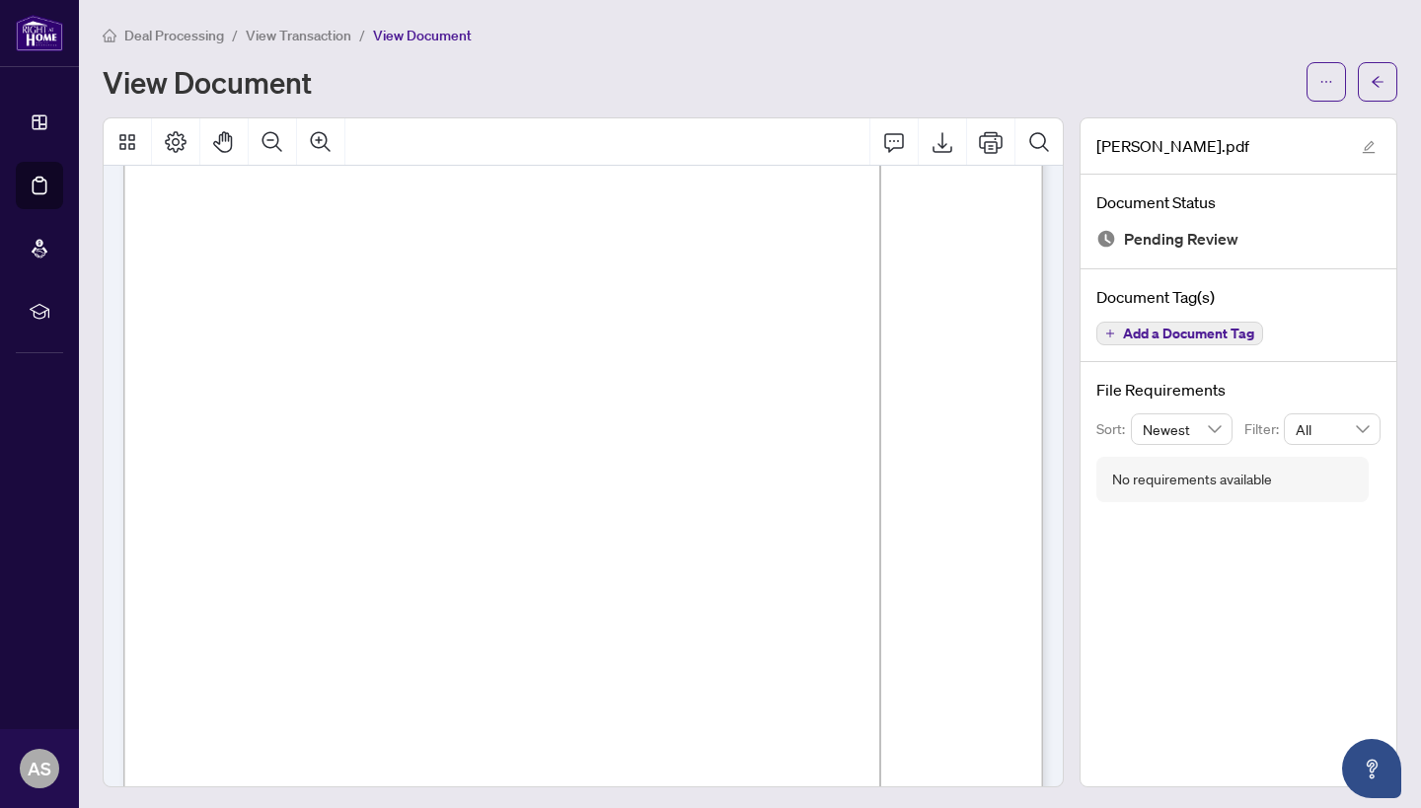
scroll to position [6403, 0]
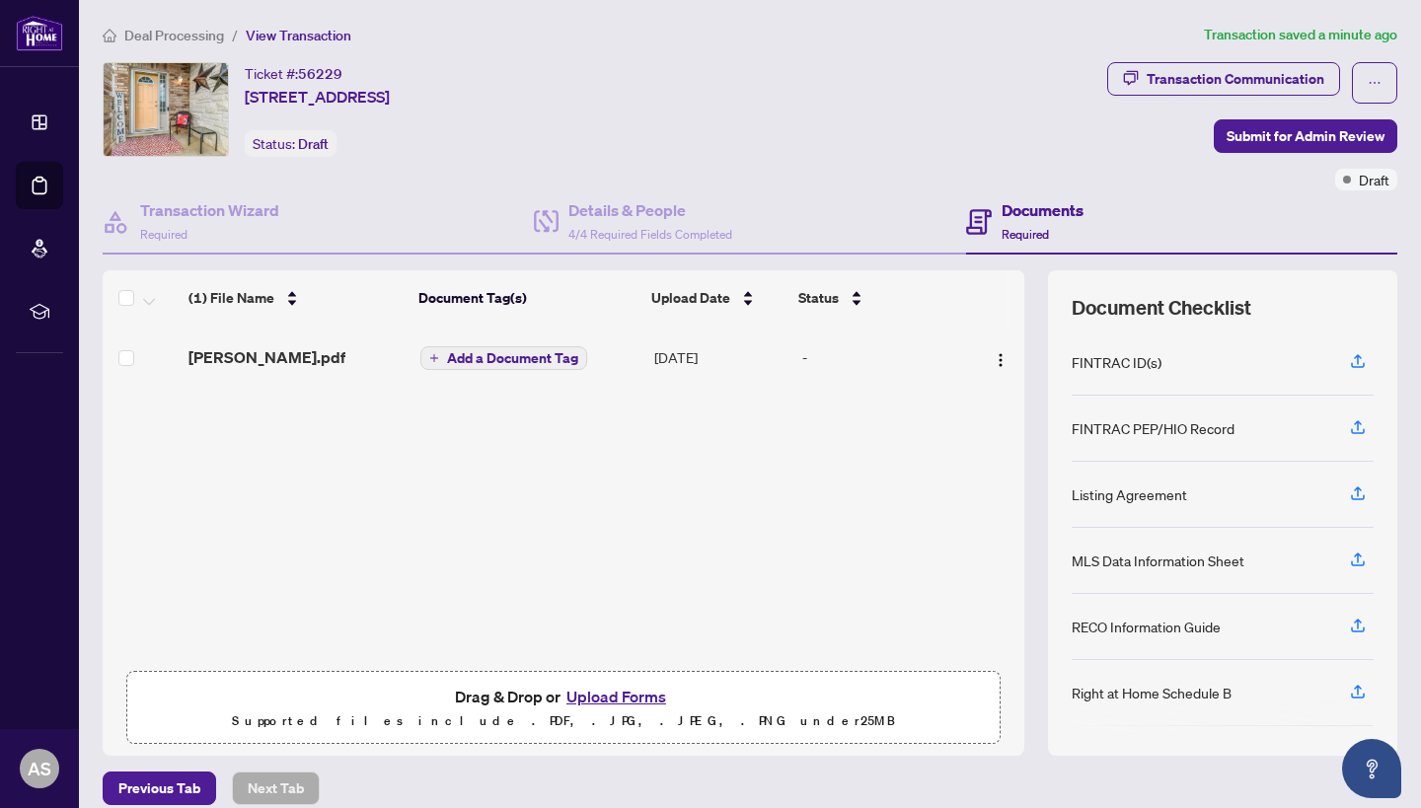
click at [488, 356] on span "Add a Document Tag" at bounding box center [512, 358] width 131 height 14
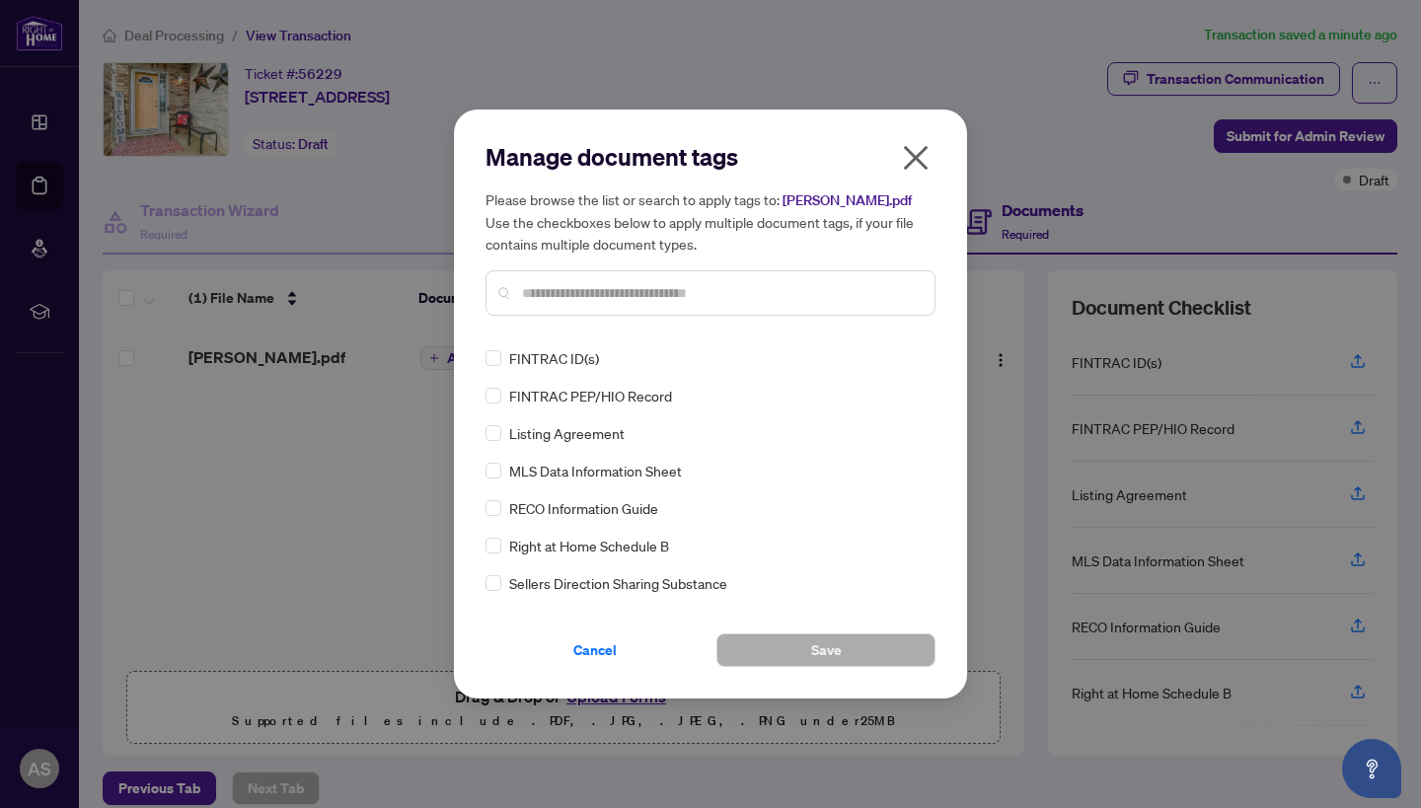
click at [641, 302] on input "text" at bounding box center [720, 293] width 397 height 22
click at [318, 559] on div "Manage document tags Please browse the list or search to apply tags to: [PERSON…" at bounding box center [710, 404] width 1421 height 808
click at [916, 159] on icon "close" at bounding box center [916, 158] width 25 height 25
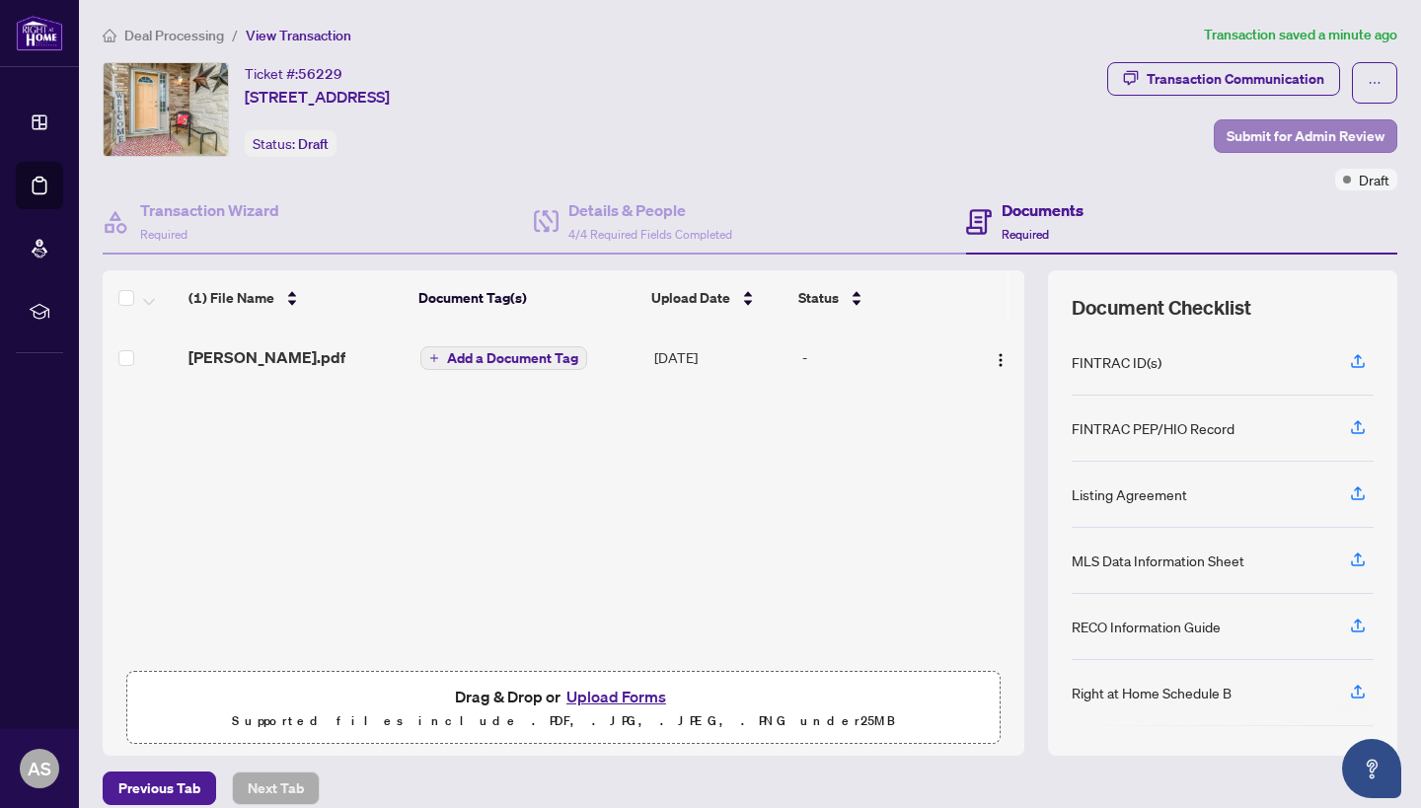
click at [1301, 130] on span "Submit for Admin Review" at bounding box center [1306, 136] width 158 height 32
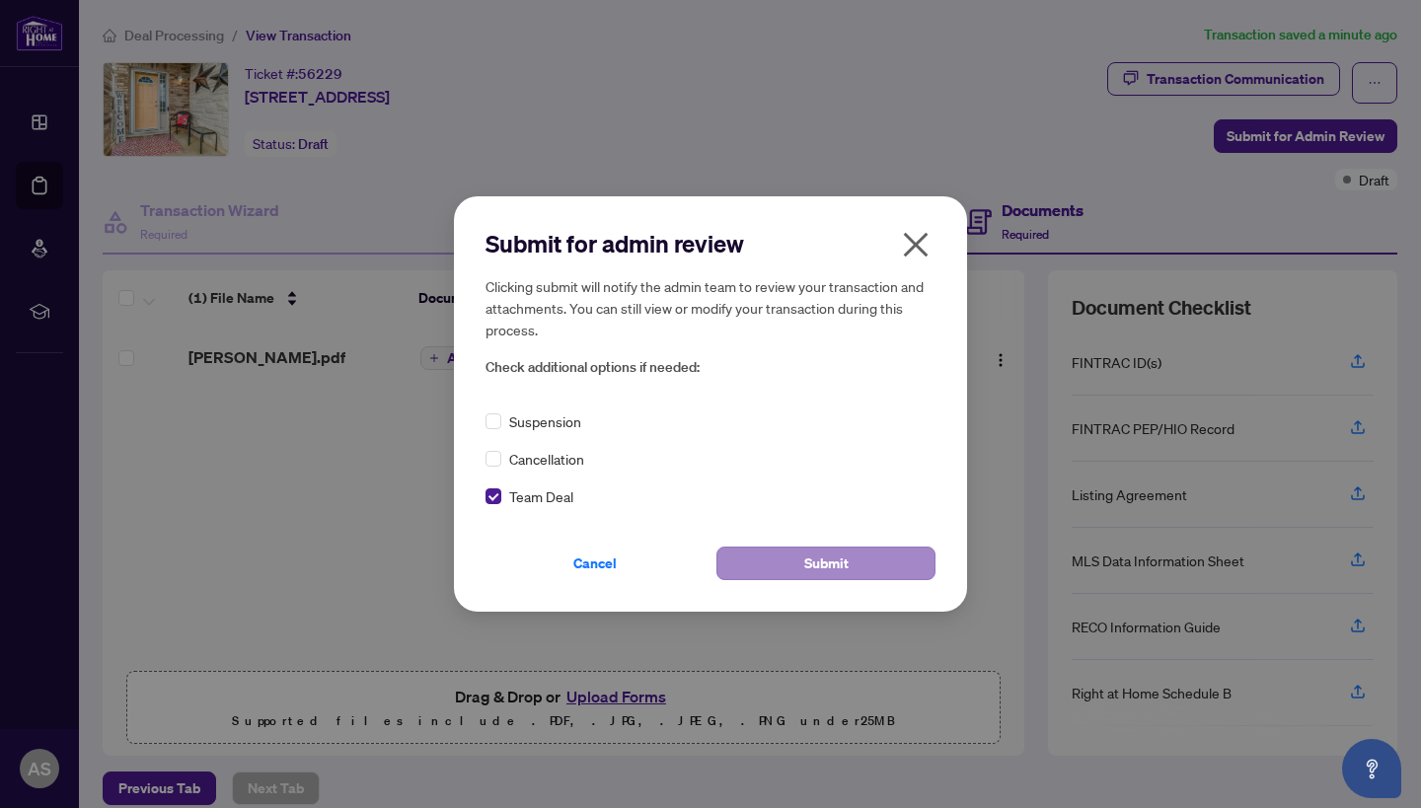
click at [815, 561] on span "Submit" at bounding box center [826, 564] width 44 height 32
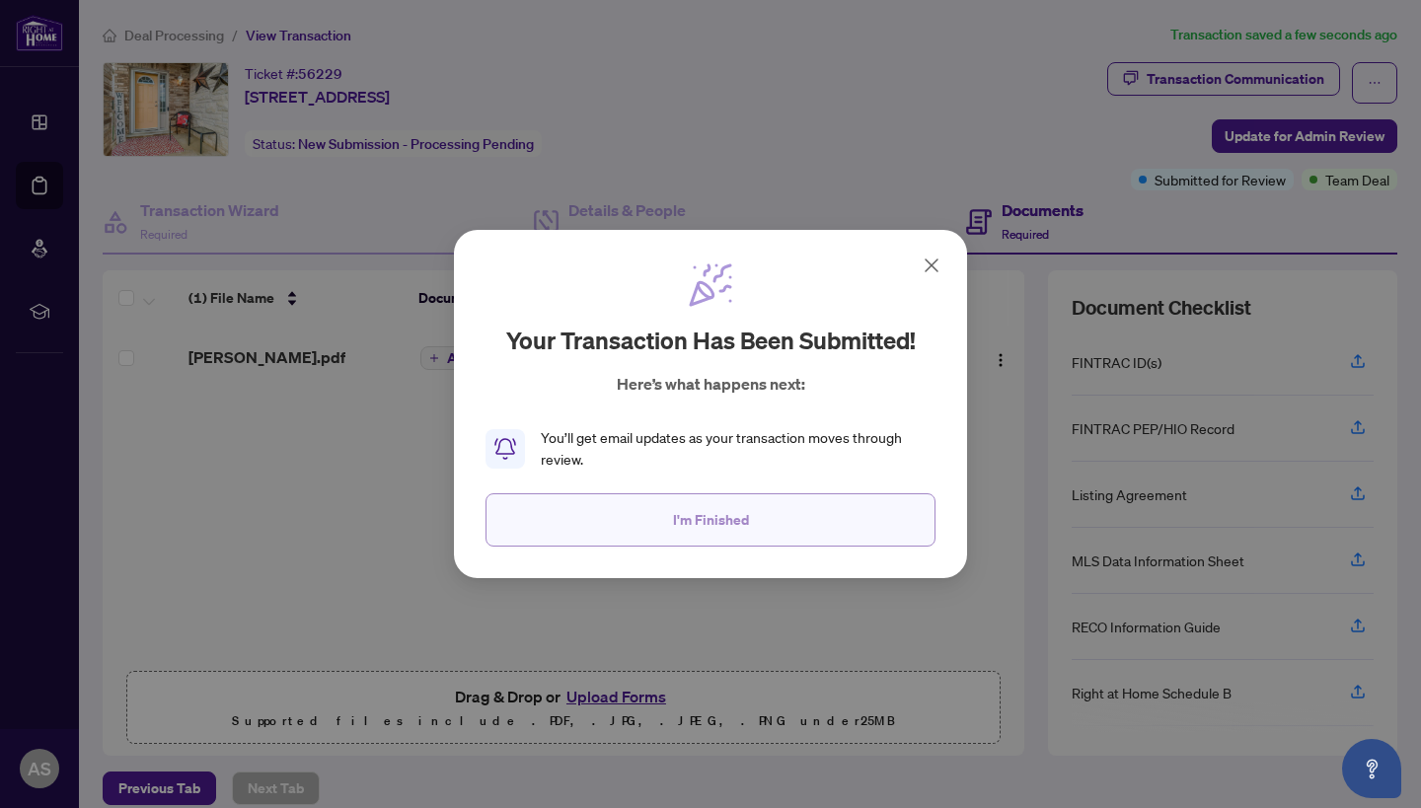
click at [813, 512] on button "I'm Finished" at bounding box center [711, 520] width 450 height 53
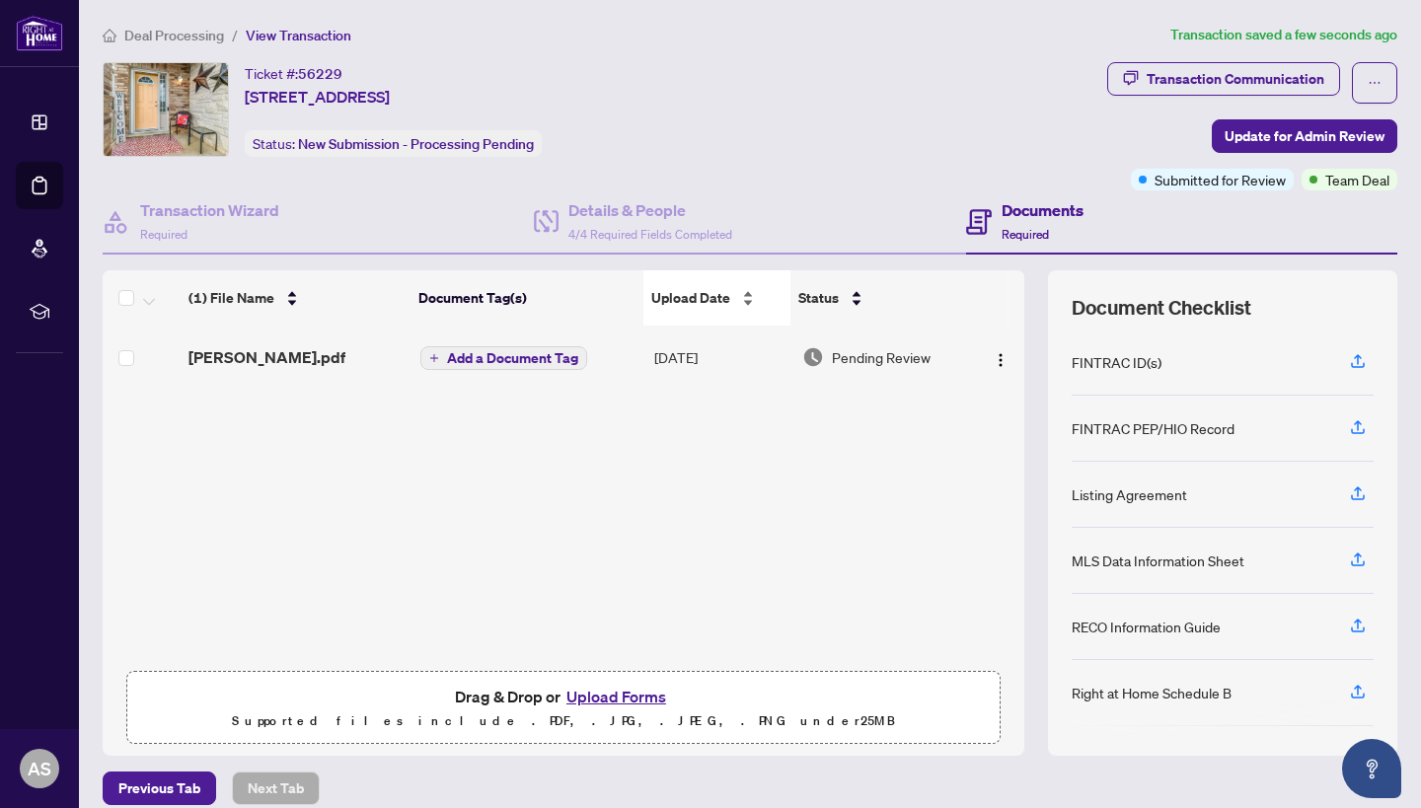
click at [709, 287] on div "Upload Date" at bounding box center [716, 298] width 131 height 22
click at [703, 230] on span "4/4 Required Fields Completed" at bounding box center [651, 234] width 164 height 15
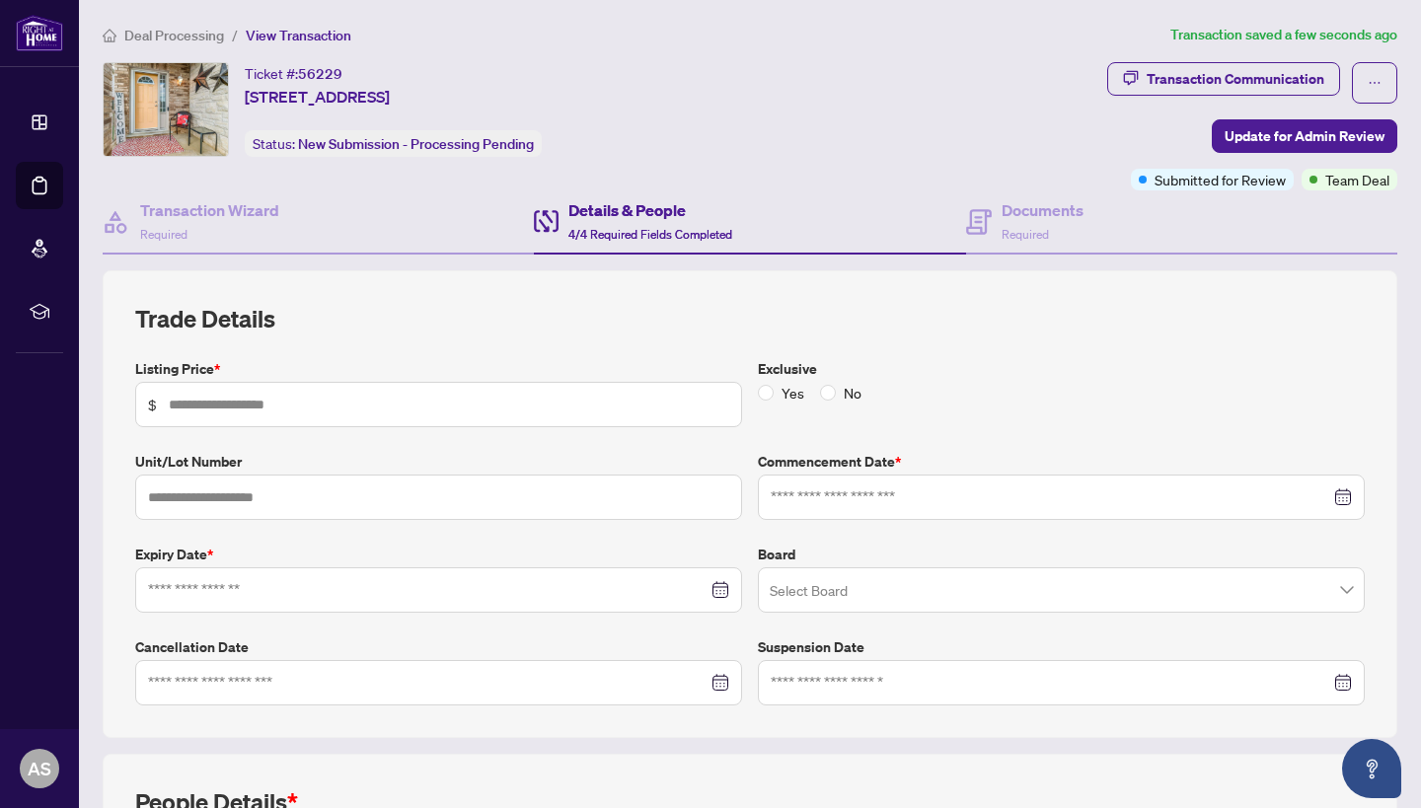
type input "*******"
type input "**********"
click at [1045, 228] on span "Required" at bounding box center [1025, 234] width 47 height 15
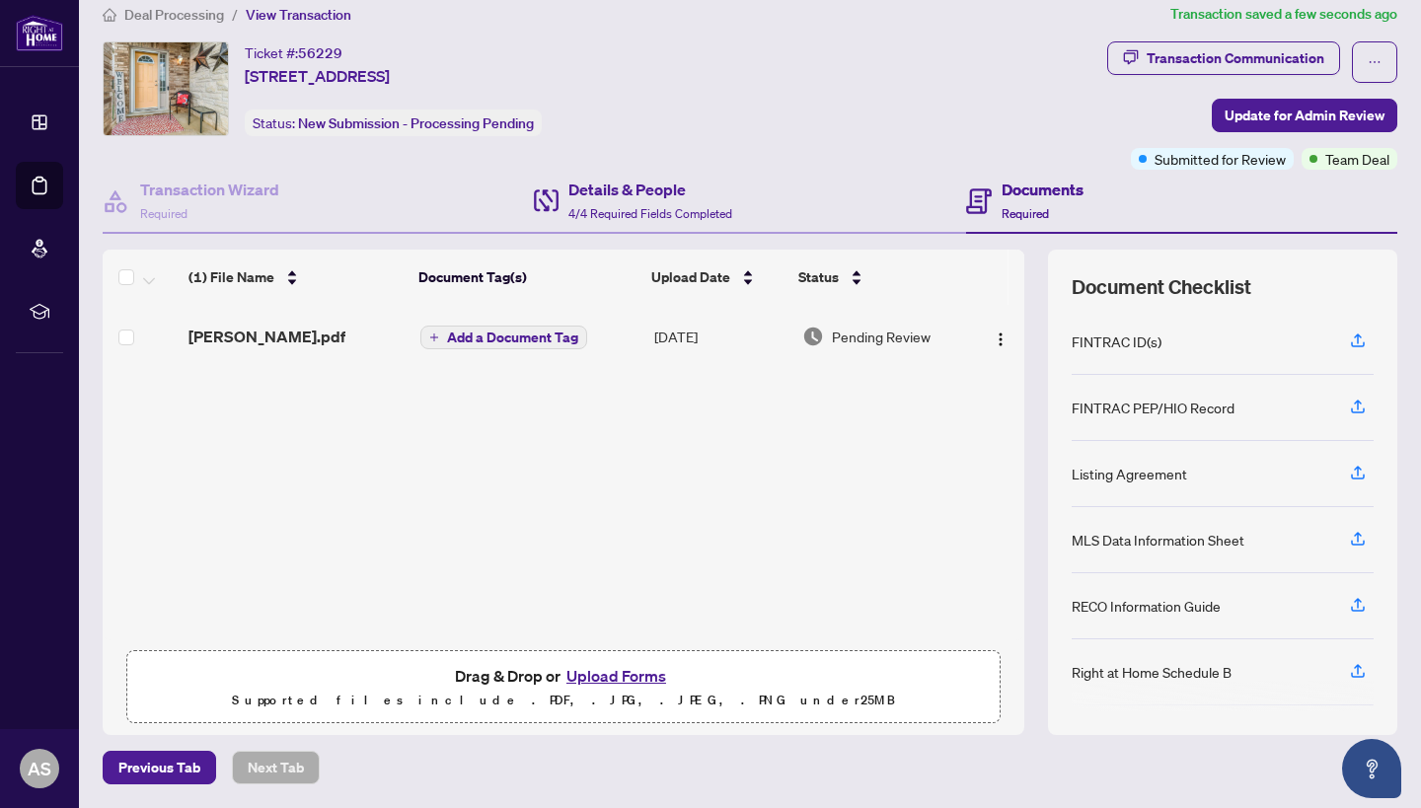
scroll to position [20, 0]
click at [717, 227] on div "Details & People 4/4 Required Fields Completed" at bounding box center [749, 203] width 431 height 64
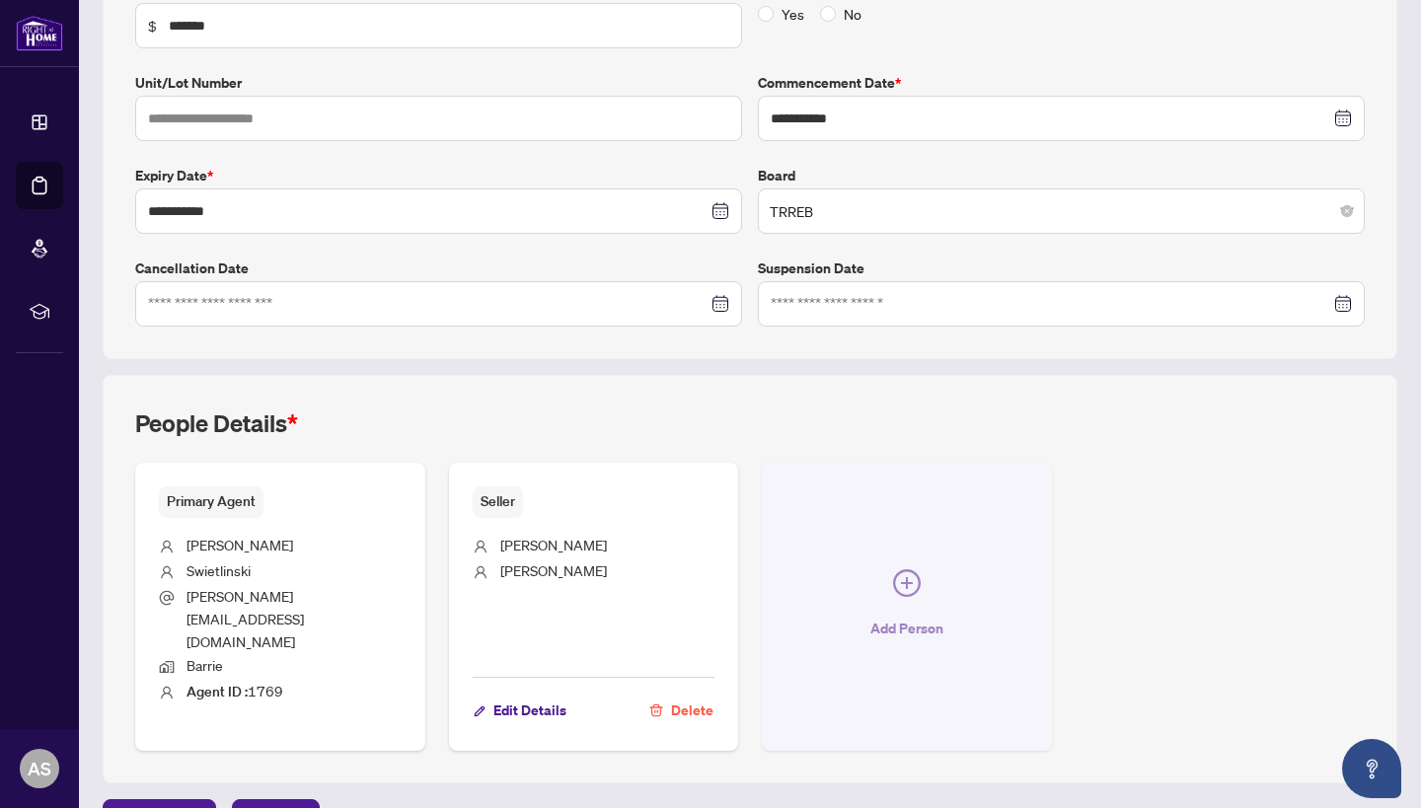
scroll to position [378, 0]
click at [923, 541] on button "Add Person" at bounding box center [907, 608] width 290 height 288
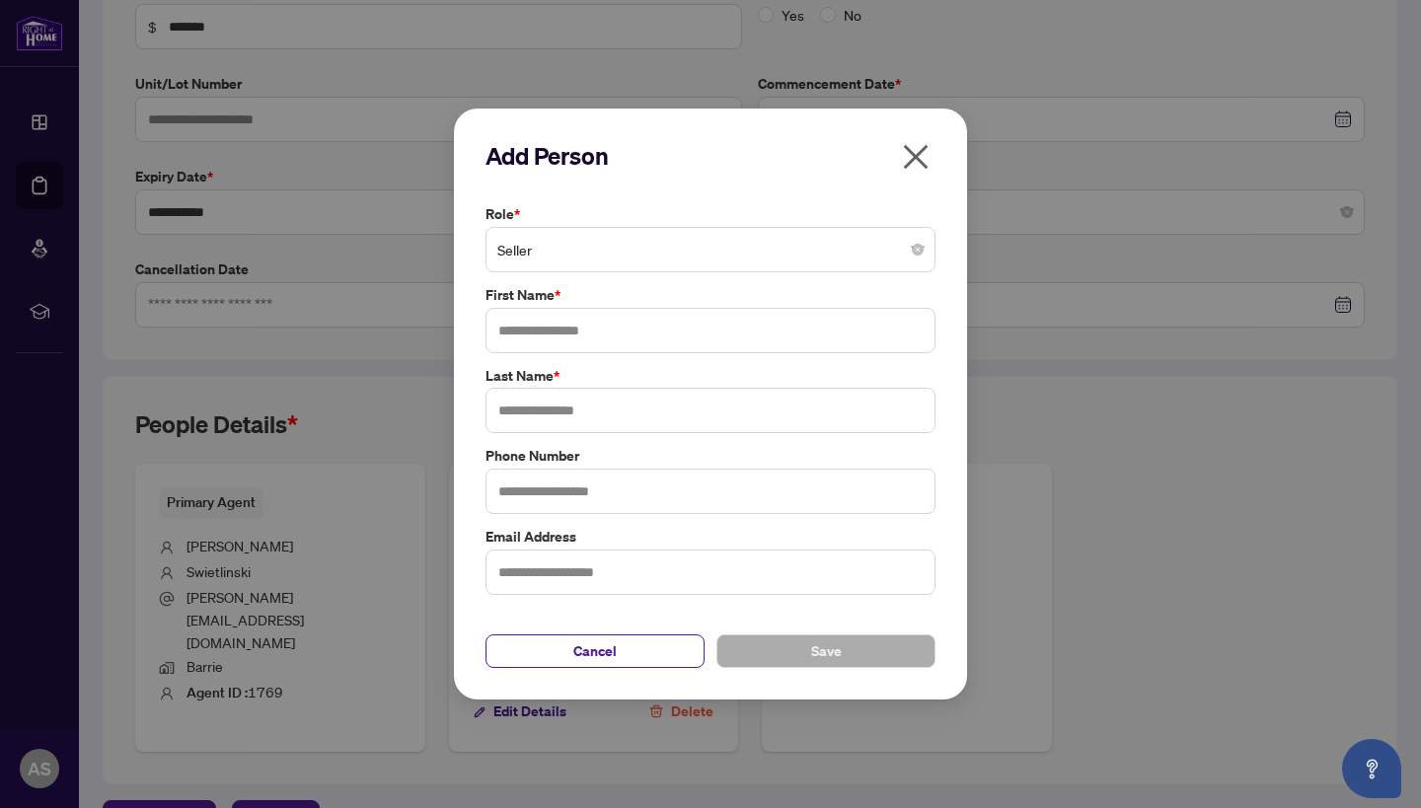
click at [764, 204] on div "Add Person Role * Seller First Name * Last Name * Phone Number Email Address Ca…" at bounding box center [711, 404] width 450 height 529
click at [764, 243] on span "Seller" at bounding box center [710, 250] width 426 height 38
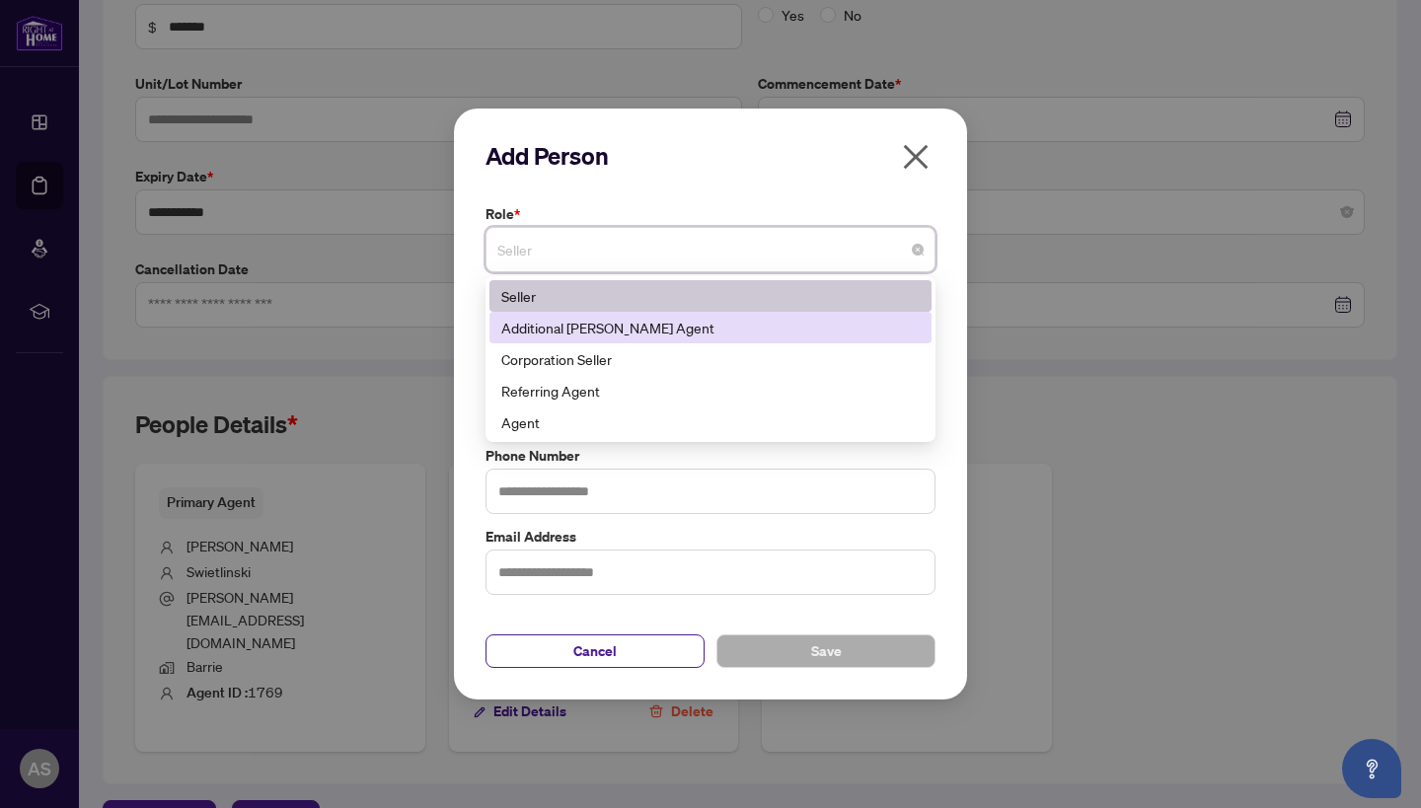
click at [787, 315] on div "Additional [PERSON_NAME] Agent" at bounding box center [711, 328] width 442 height 32
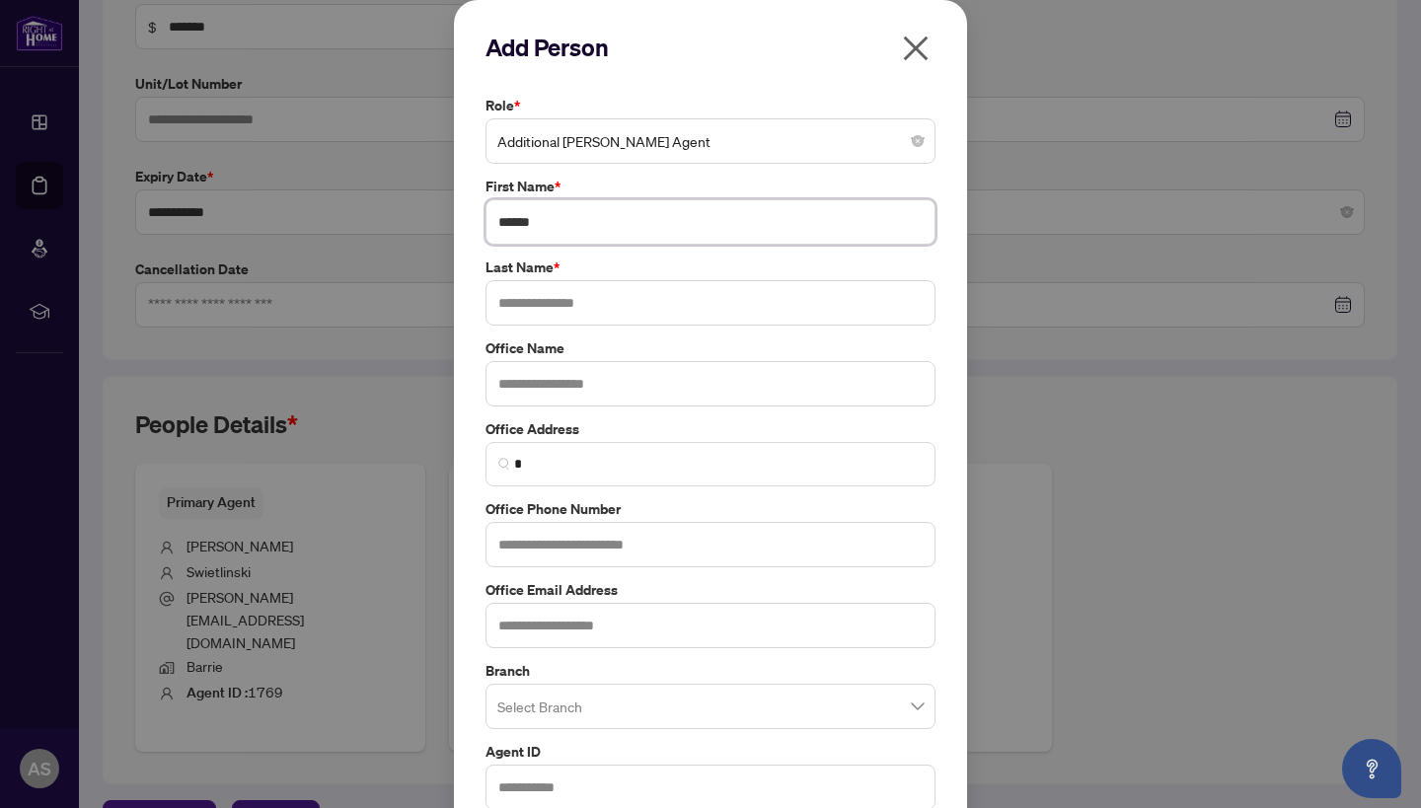
type input "******"
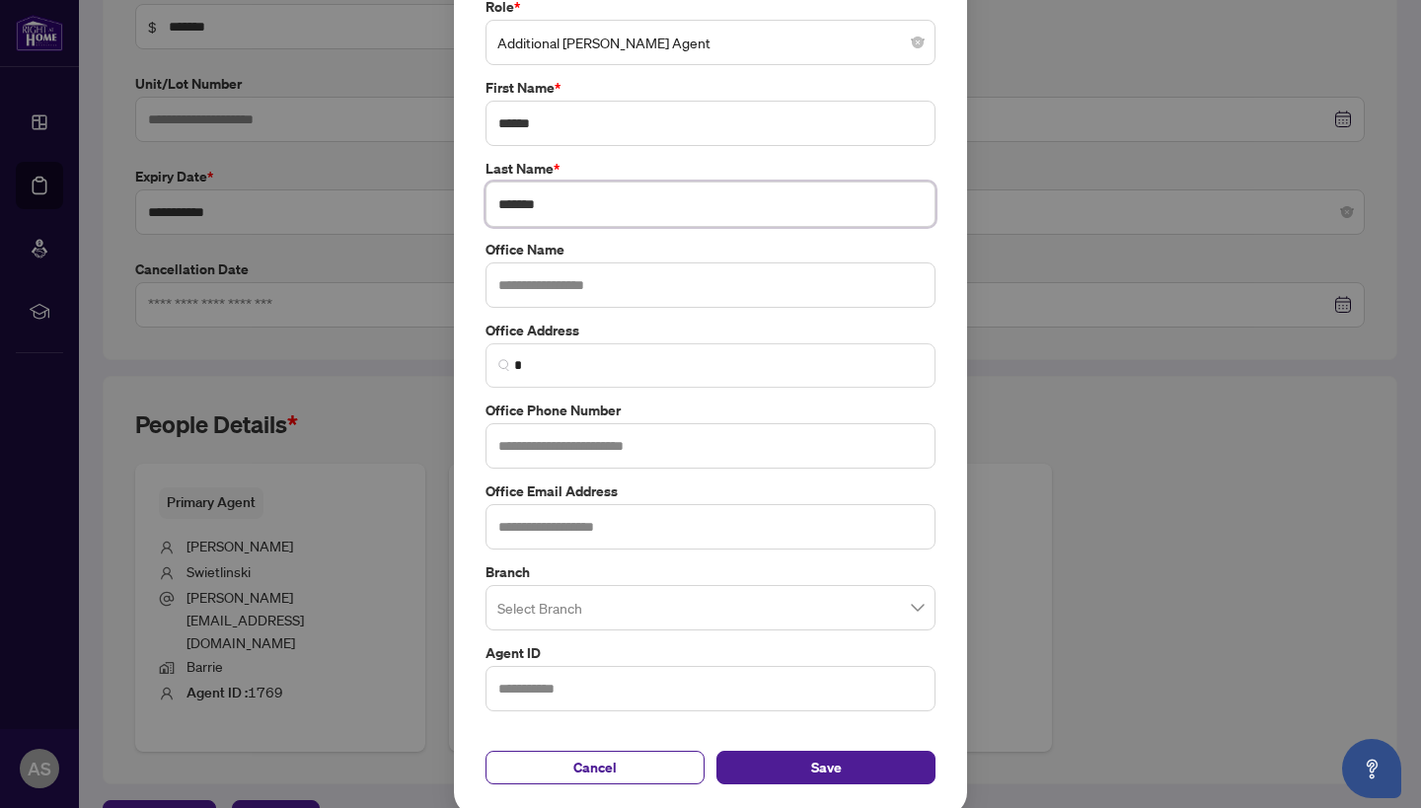
scroll to position [98, 0]
type input "*******"
click at [803, 777] on div "Add Person Role * Additional [PERSON_NAME] Agent 1 10 141 Seller Additional [PE…" at bounding box center [710, 359] width 513 height 915
click at [813, 765] on span "Save" at bounding box center [826, 769] width 31 height 32
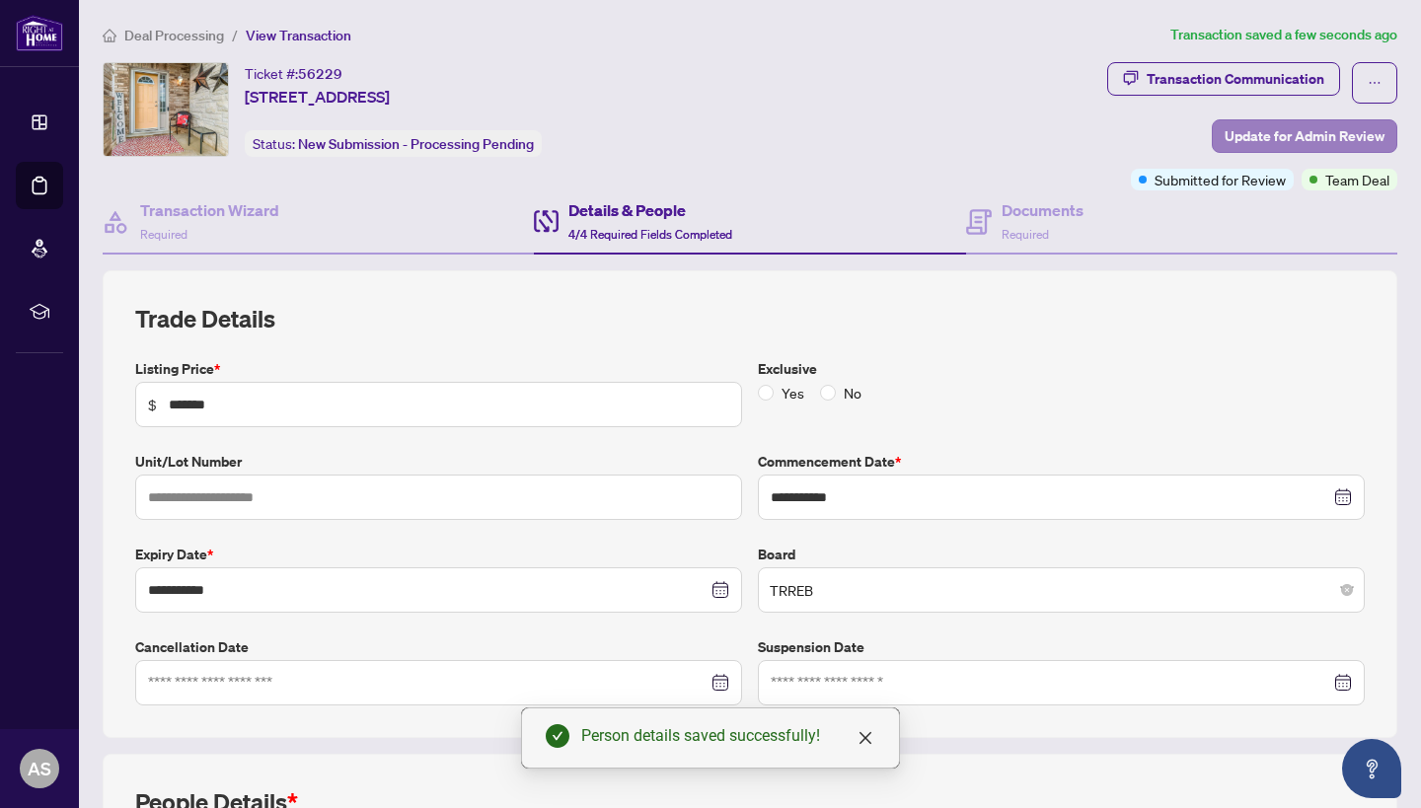
scroll to position [0, 0]
click at [1277, 130] on span "Update for Admin Review" at bounding box center [1305, 136] width 160 height 32
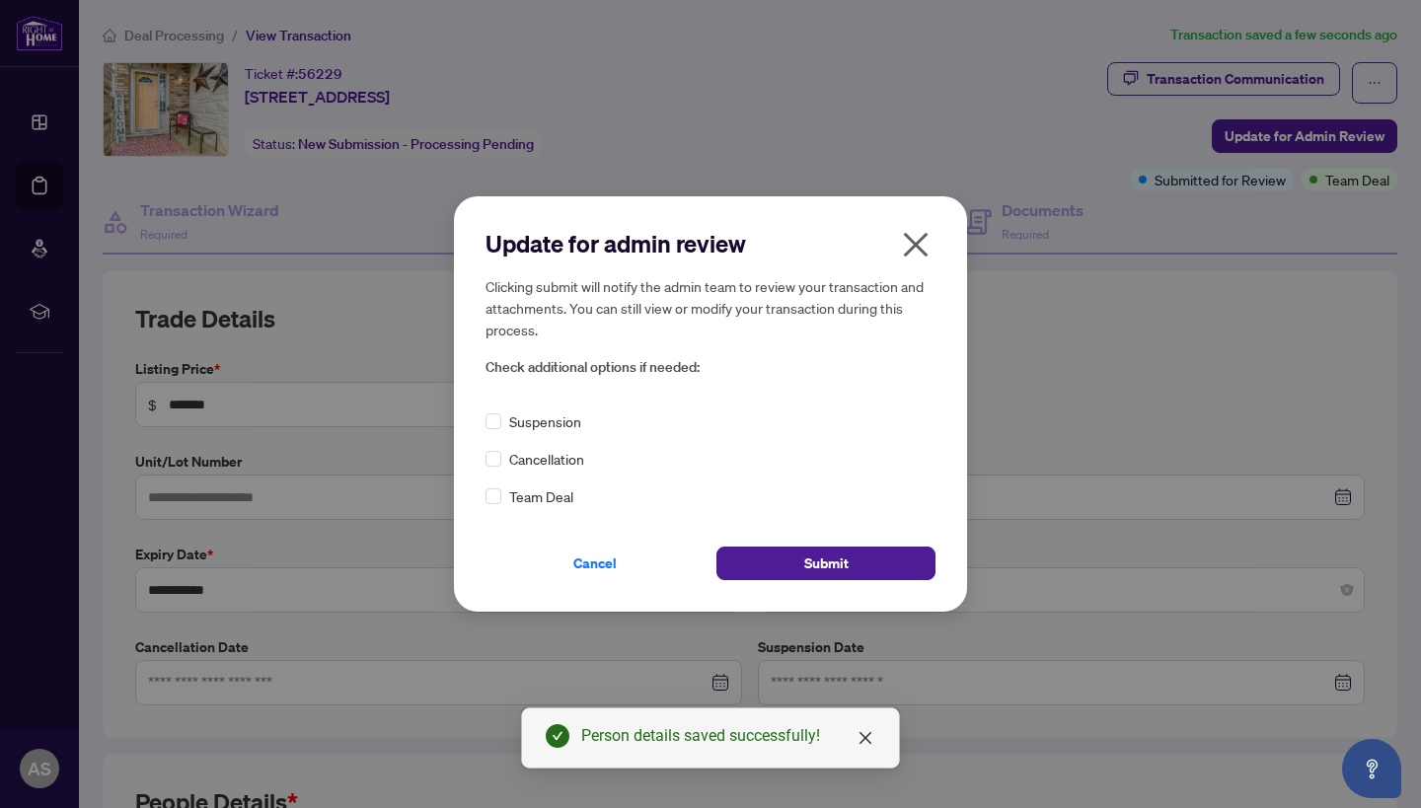
click at [570, 497] on span "Team Deal" at bounding box center [541, 497] width 64 height 22
click at [497, 501] on span at bounding box center [494, 497] width 16 height 16
click at [874, 530] on div "Cancel Submit" at bounding box center [711, 551] width 450 height 57
click at [874, 560] on button "Submit" at bounding box center [826, 564] width 219 height 34
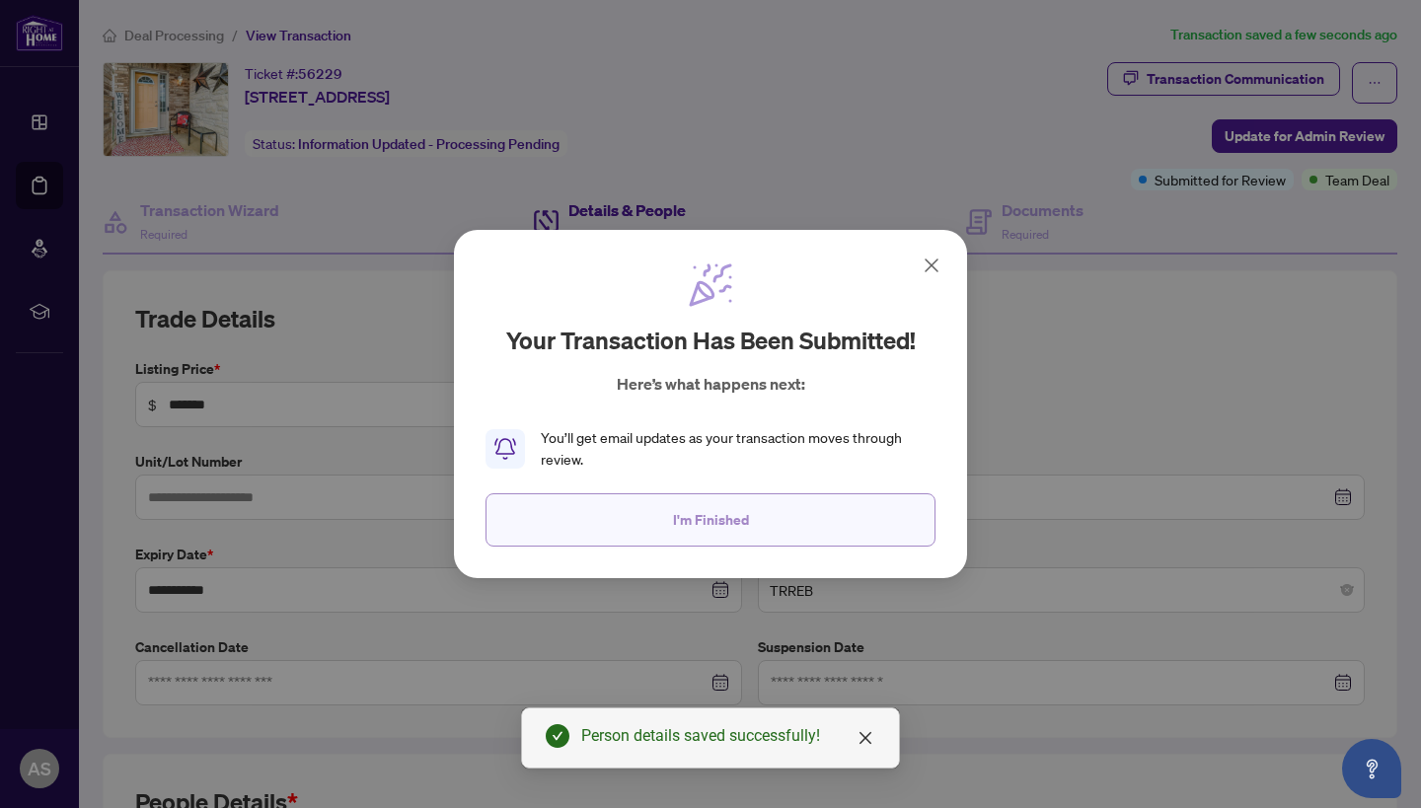
click at [791, 532] on button "I'm Finished" at bounding box center [711, 520] width 450 height 53
